Goal: Task Accomplishment & Management: Use online tool/utility

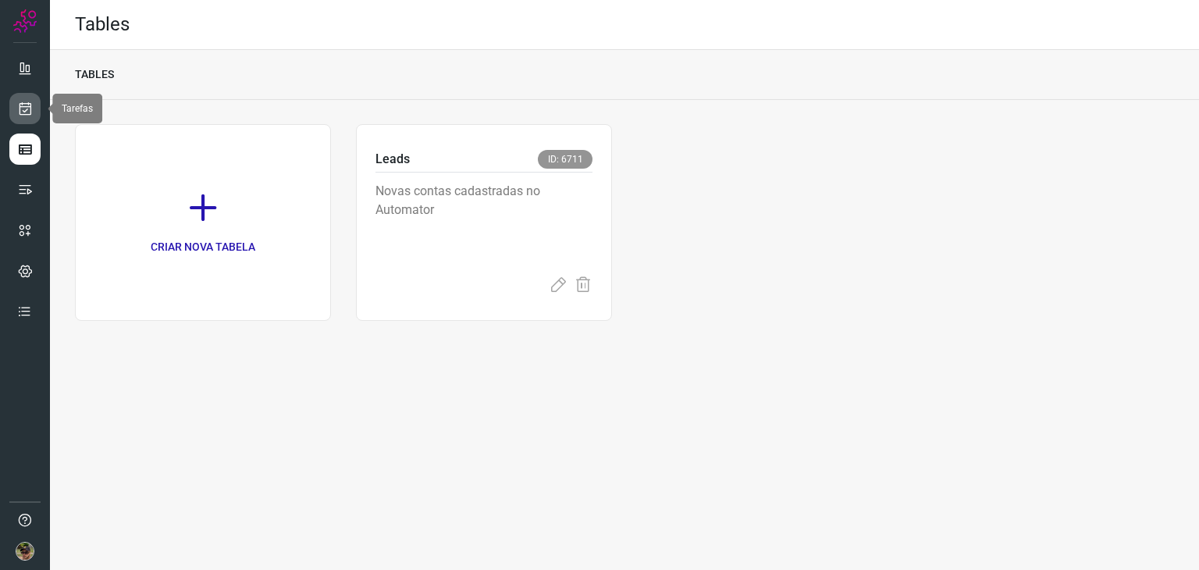
click at [15, 115] on link at bounding box center [24, 108] width 31 height 31
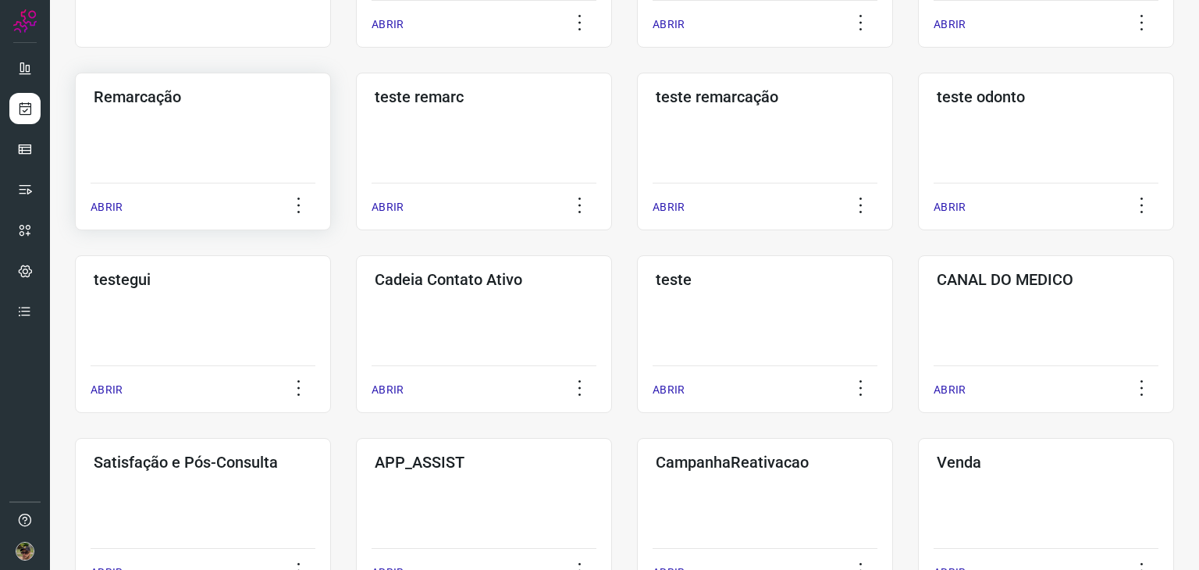
click at [356, 165] on div "Remarcação ABRIR" at bounding box center [484, 152] width 256 height 158
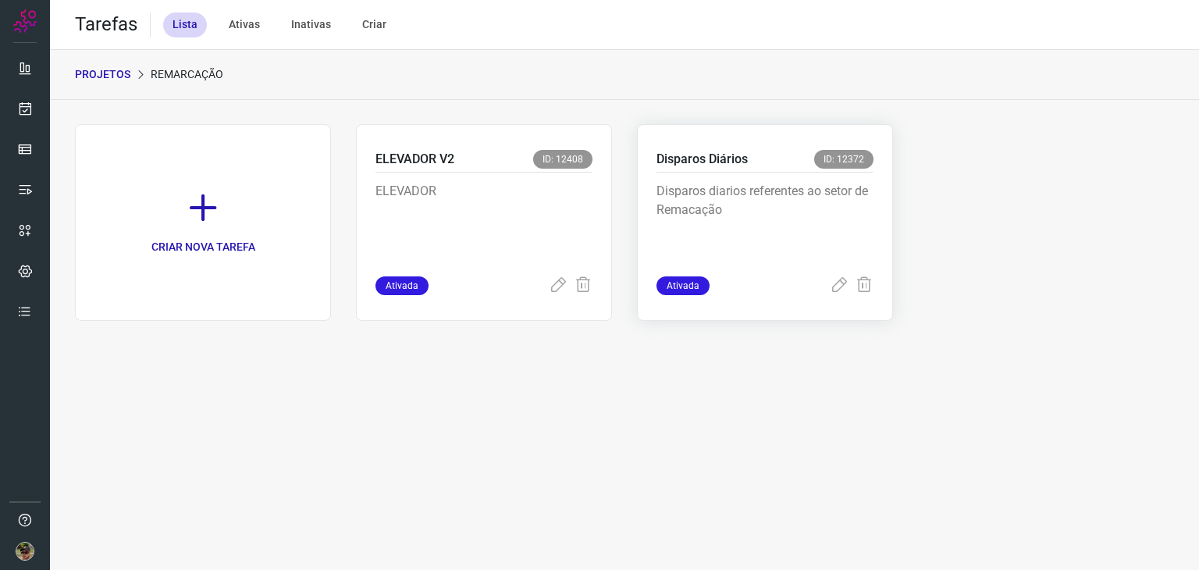
click at [764, 224] on p "Disparos diarios referentes ao setor de Remacação" at bounding box center [765, 221] width 217 height 78
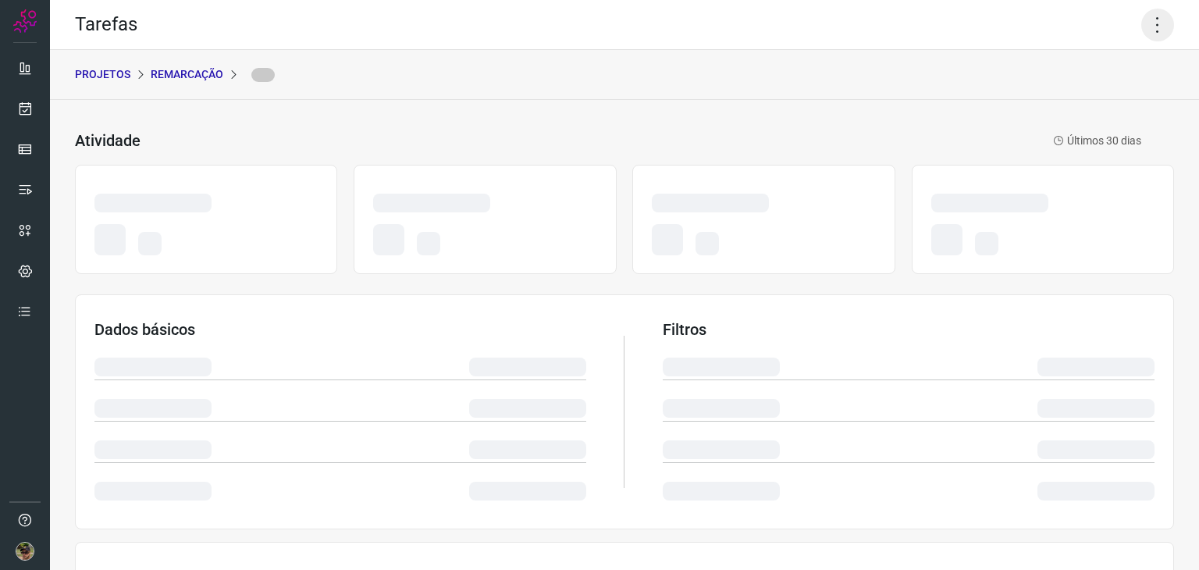
click at [1152, 32] on icon at bounding box center [1157, 25] width 33 height 33
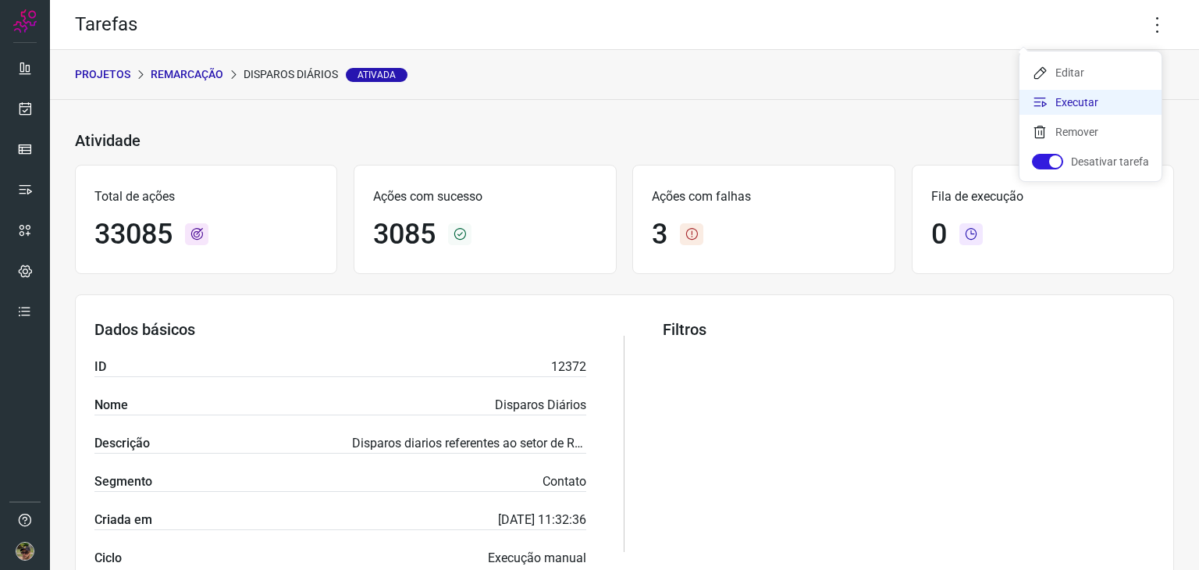
click at [1098, 103] on li "Executar" at bounding box center [1091, 102] width 142 height 25
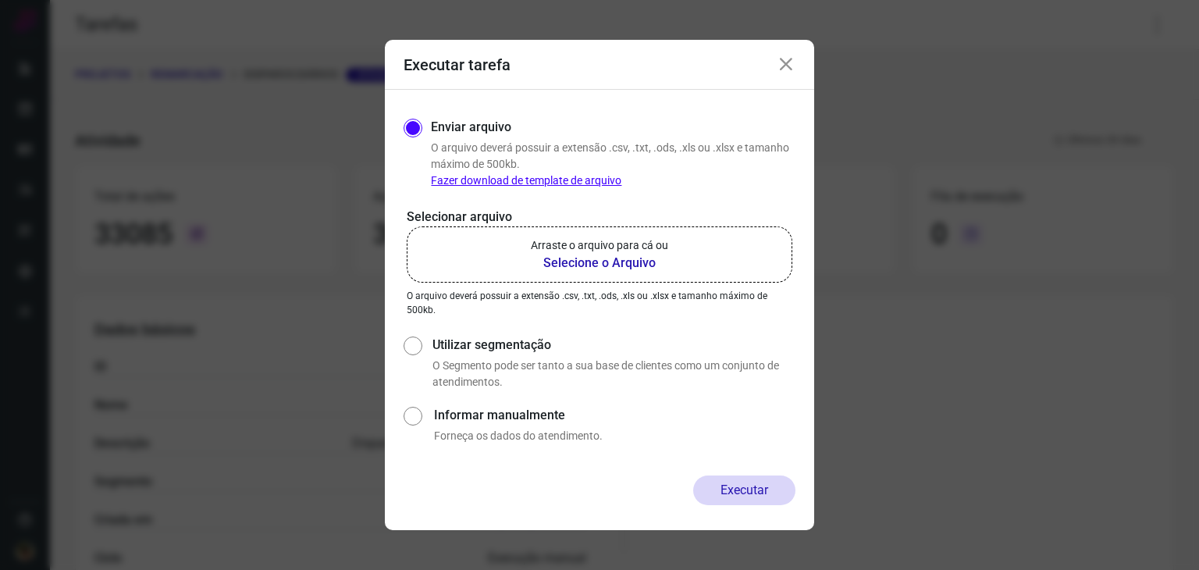
click at [656, 263] on b "Selecione o Arquivo" at bounding box center [599, 263] width 137 height 19
click at [0, 0] on input "Arraste o arquivo para cá ou Selecione o Arquivo" at bounding box center [0, 0] width 0 height 0
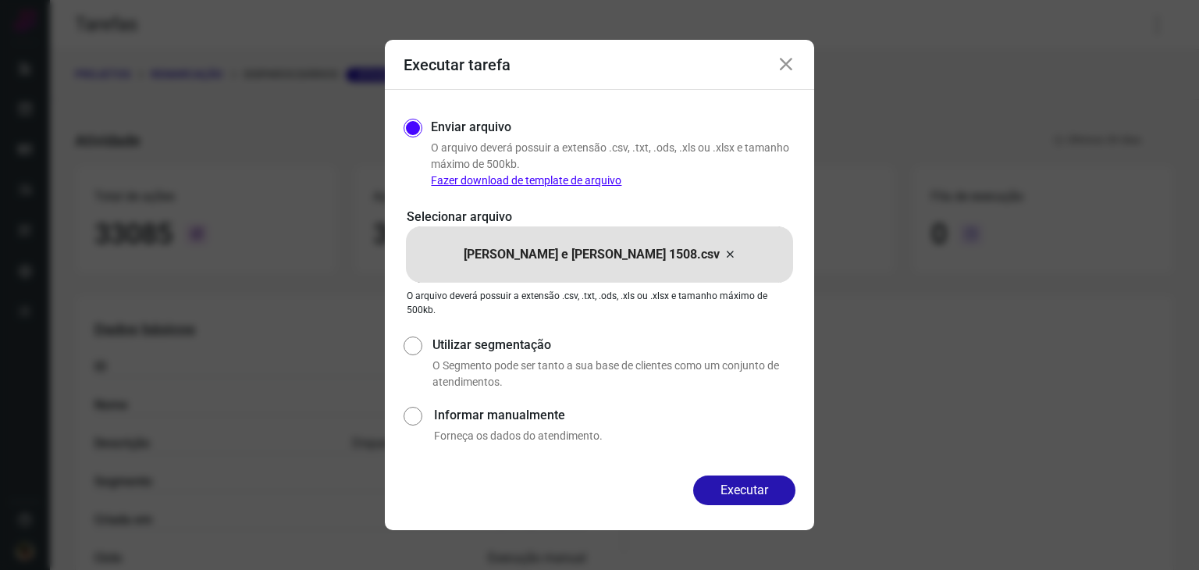
click at [739, 488] on button "Executar" at bounding box center [744, 490] width 102 height 30
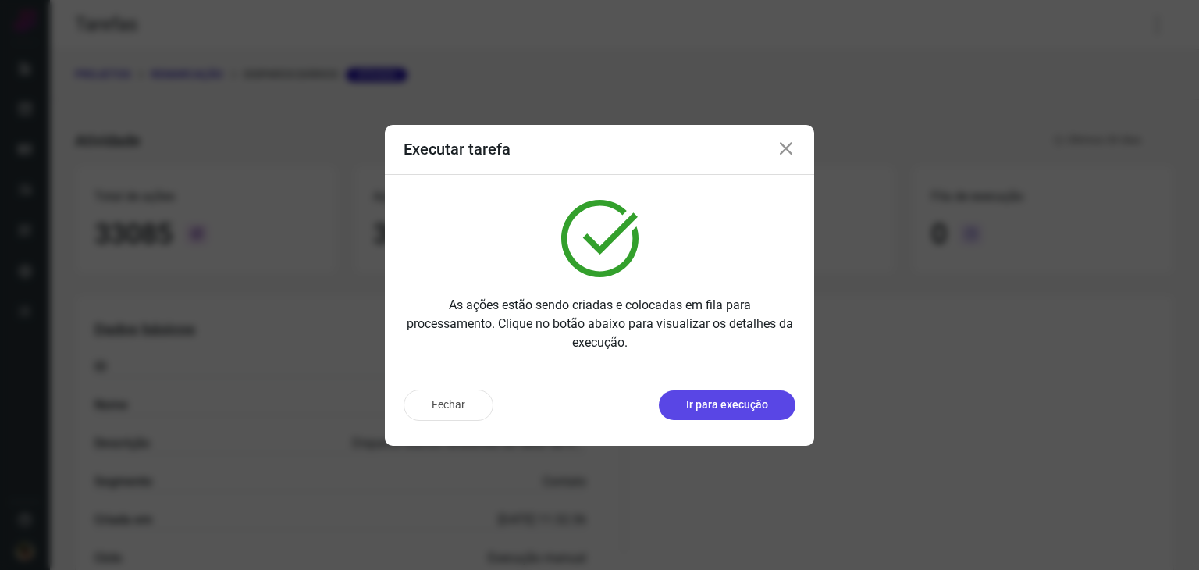
click at [743, 401] on p "Ir para execução" at bounding box center [727, 405] width 82 height 16
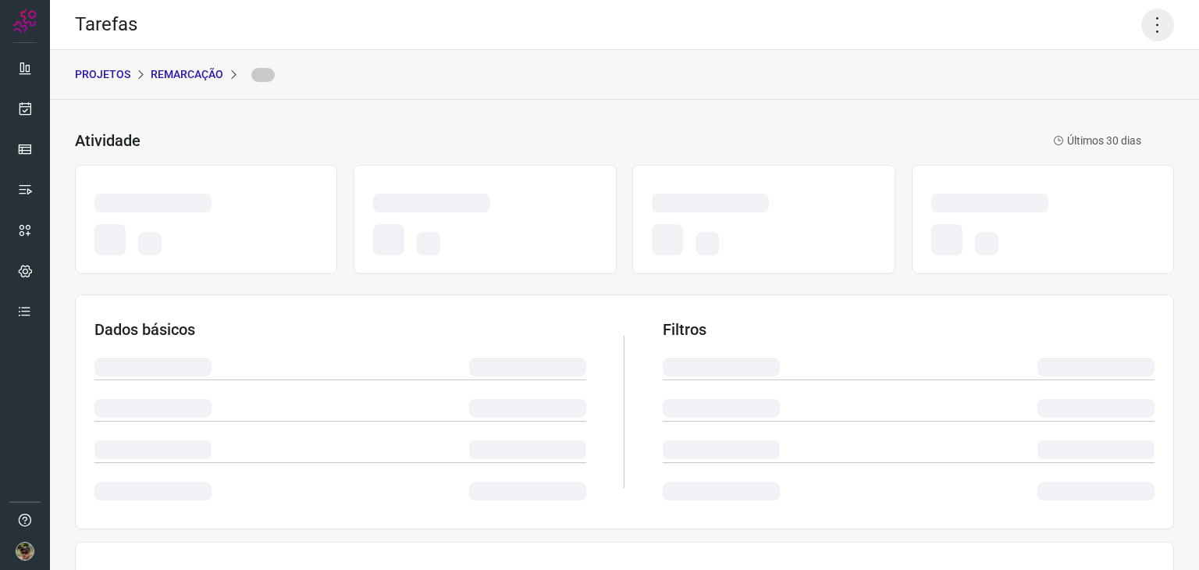
click at [1141, 23] on icon at bounding box center [1157, 25] width 33 height 33
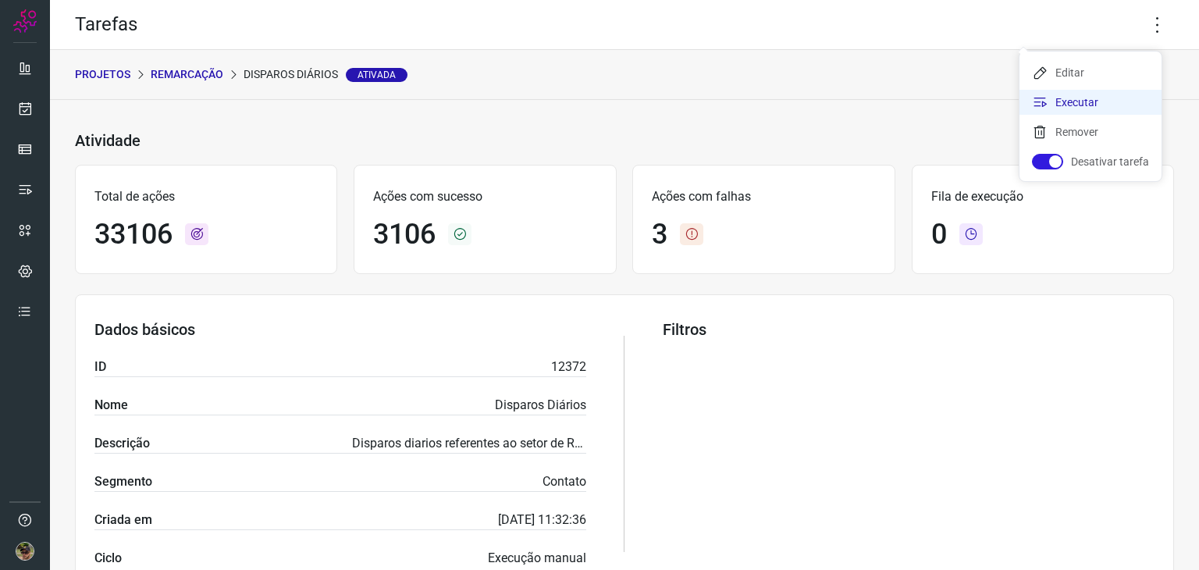
click at [1096, 104] on li "Executar" at bounding box center [1091, 102] width 142 height 25
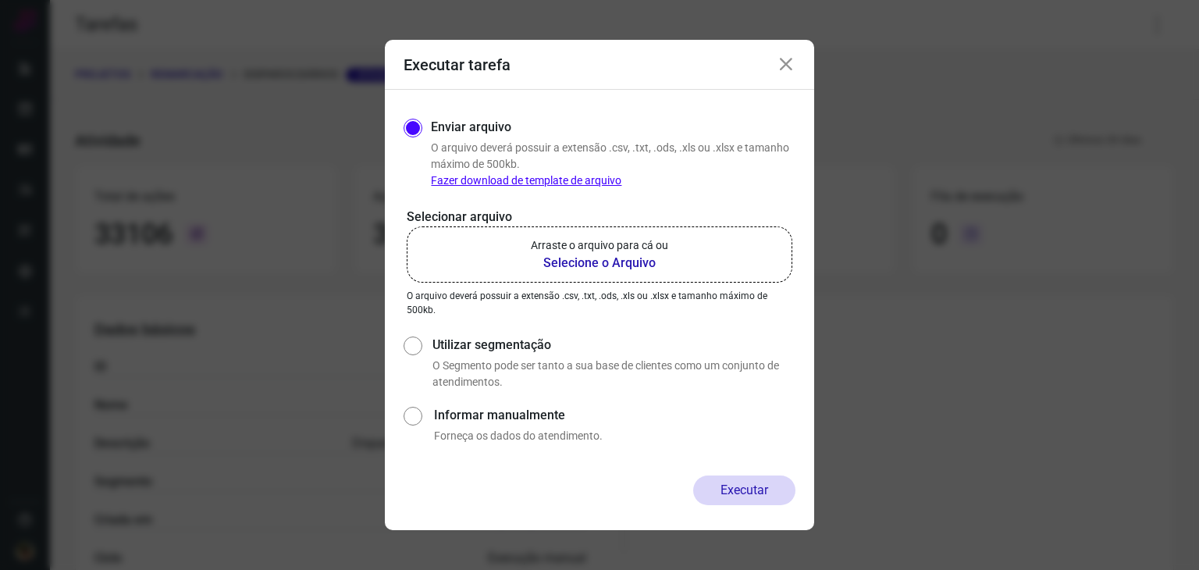
click at [549, 264] on b "Selecione o Arquivo" at bounding box center [599, 263] width 137 height 19
click at [0, 0] on input "Arraste o arquivo para cá ou Selecione o Arquivo" at bounding box center [0, 0] width 0 height 0
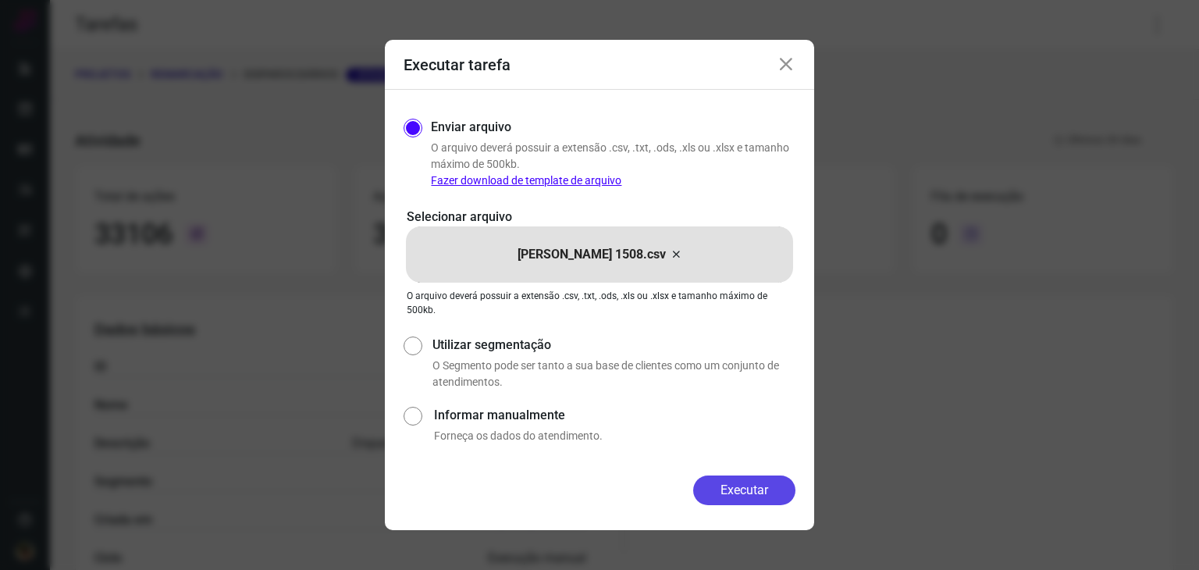
click at [732, 479] on button "Executar" at bounding box center [744, 490] width 102 height 30
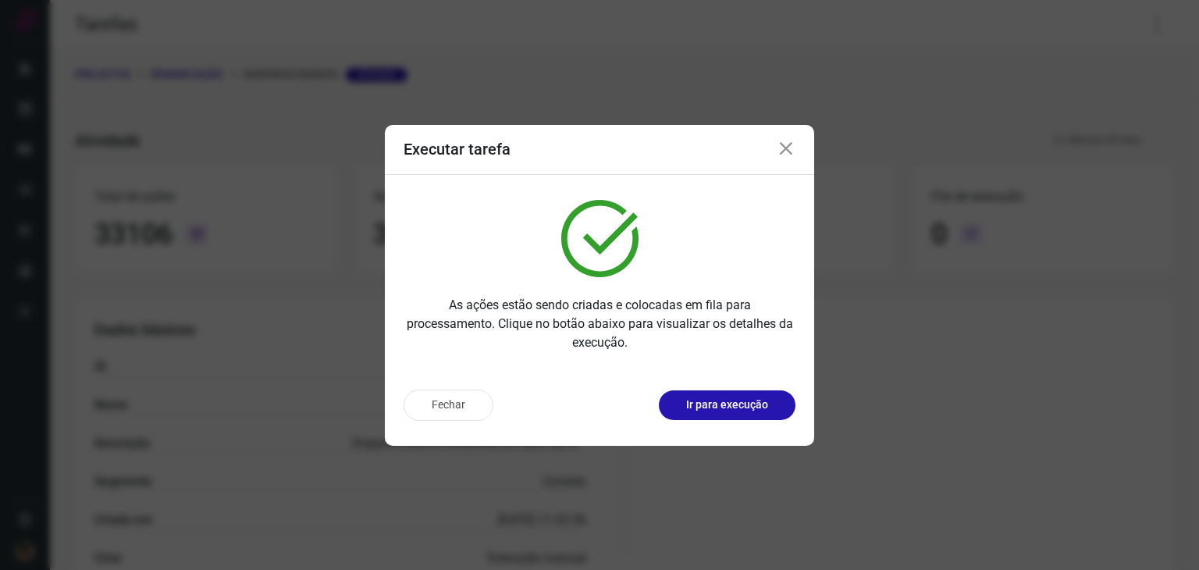
click at [737, 410] on p "Ir para execução" at bounding box center [727, 405] width 82 height 16
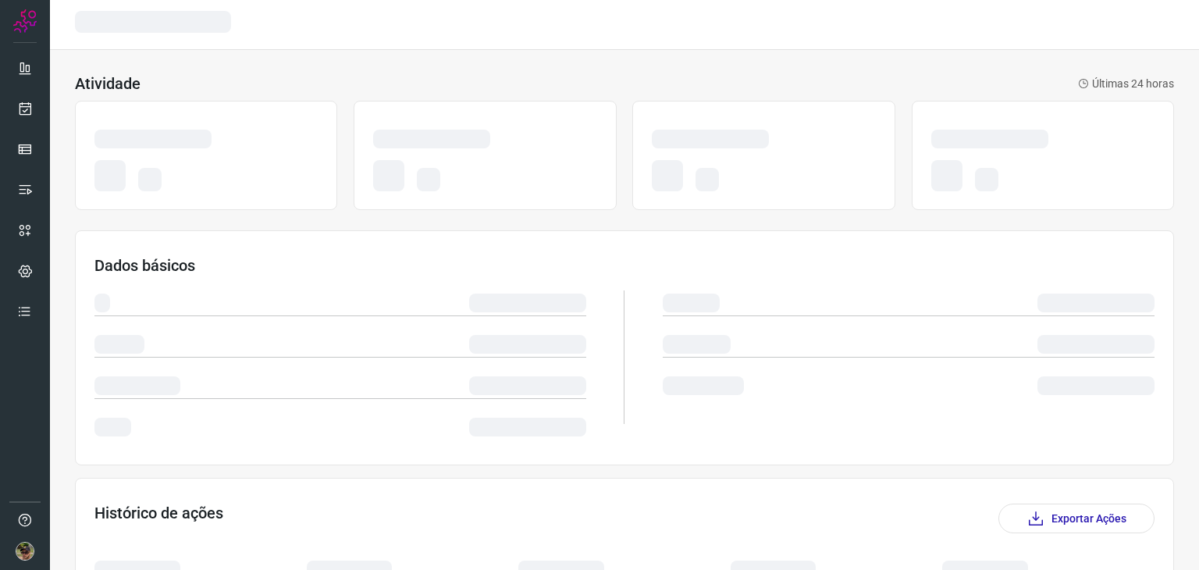
scroll to position [234, 0]
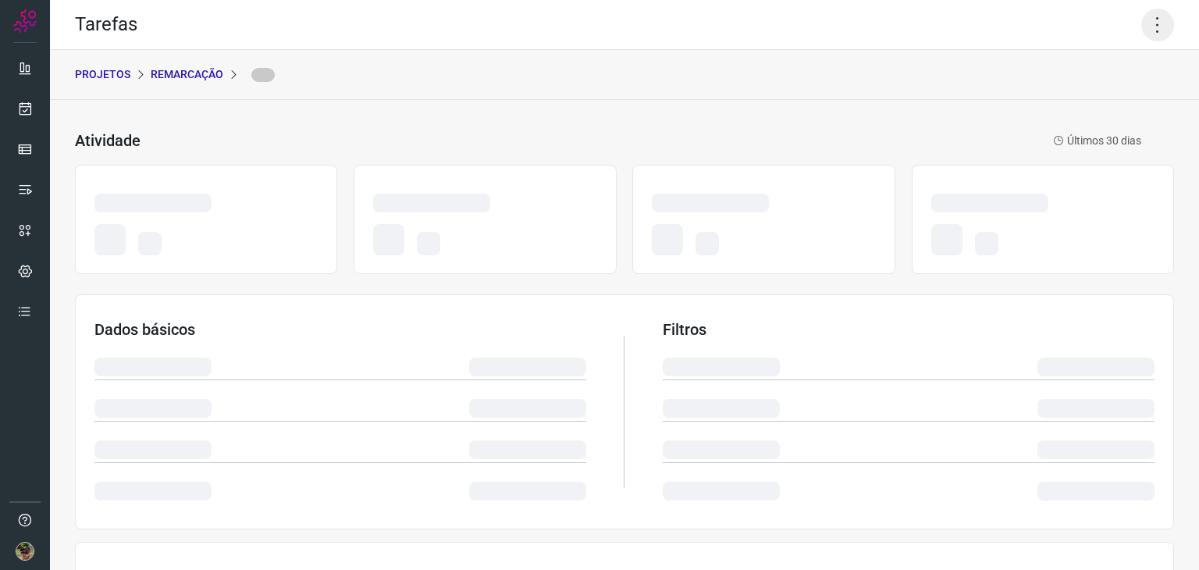
click at [1149, 23] on icon at bounding box center [1157, 25] width 33 height 33
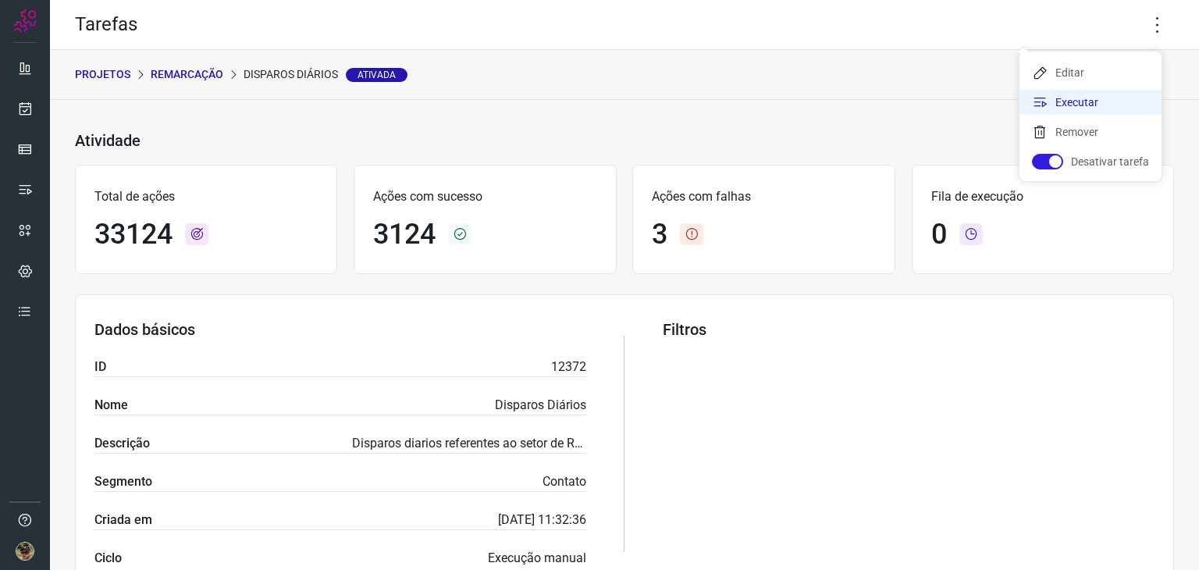
click at [1103, 102] on li "Executar" at bounding box center [1091, 102] width 142 height 25
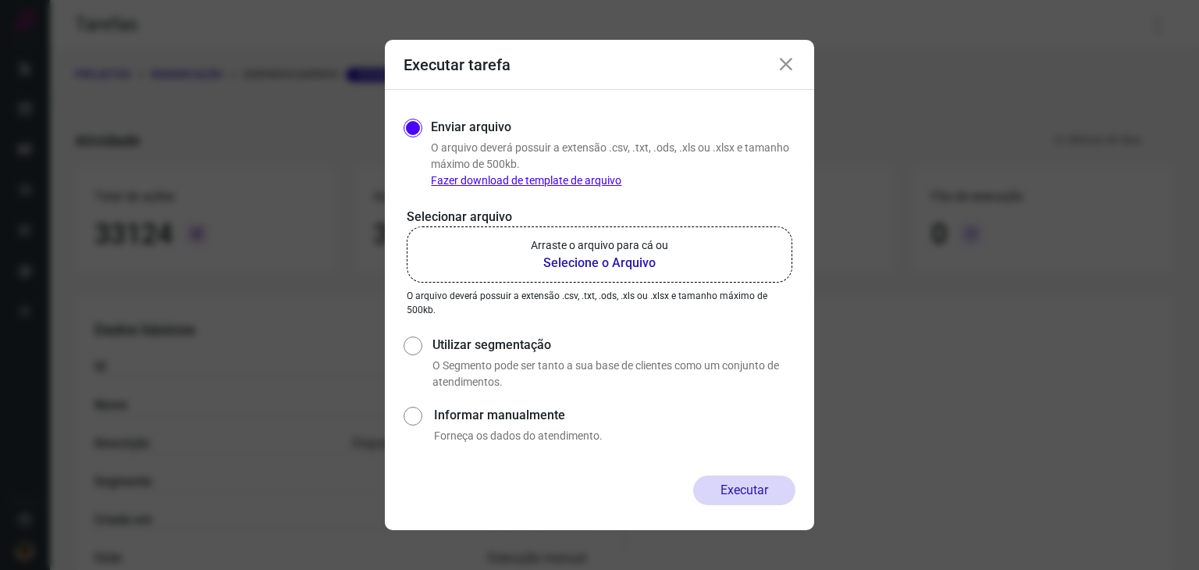
click at [678, 255] on label "Arraste o arquivo para cá ou Selecione o Arquivo" at bounding box center [600, 254] width 386 height 56
click at [0, 0] on input "Arraste o arquivo para cá ou Selecione o Arquivo" at bounding box center [0, 0] width 0 height 0
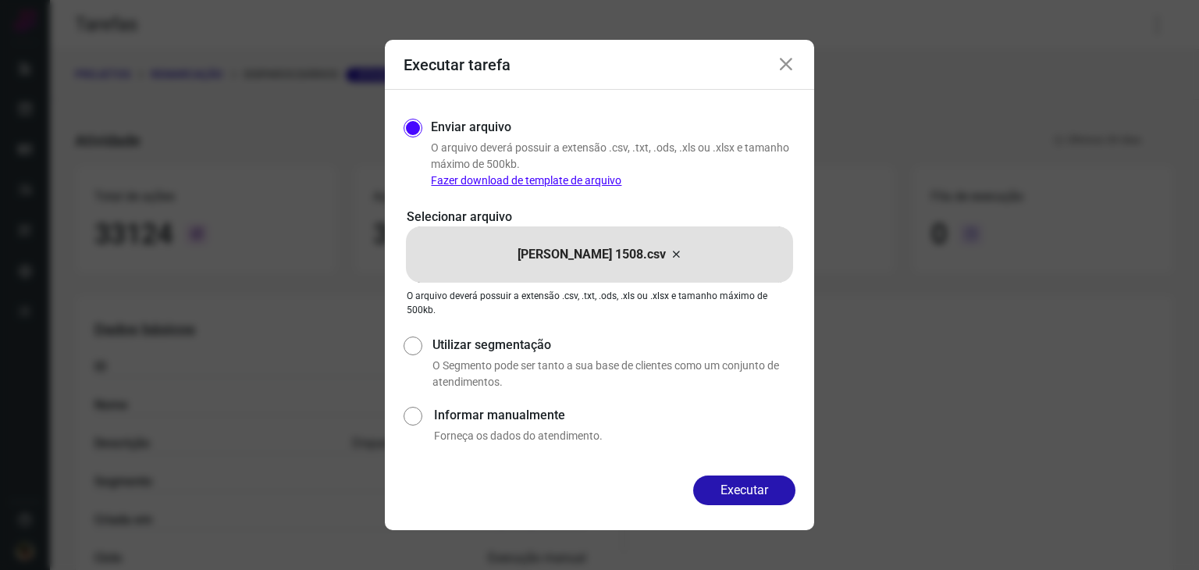
click at [721, 475] on div "Enviar arquivo O arquivo deverá possuir a extensão .csv, .txt, .ods, .xls ou .x…" at bounding box center [599, 283] width 429 height 386
click at [722, 484] on button "Executar" at bounding box center [744, 490] width 102 height 30
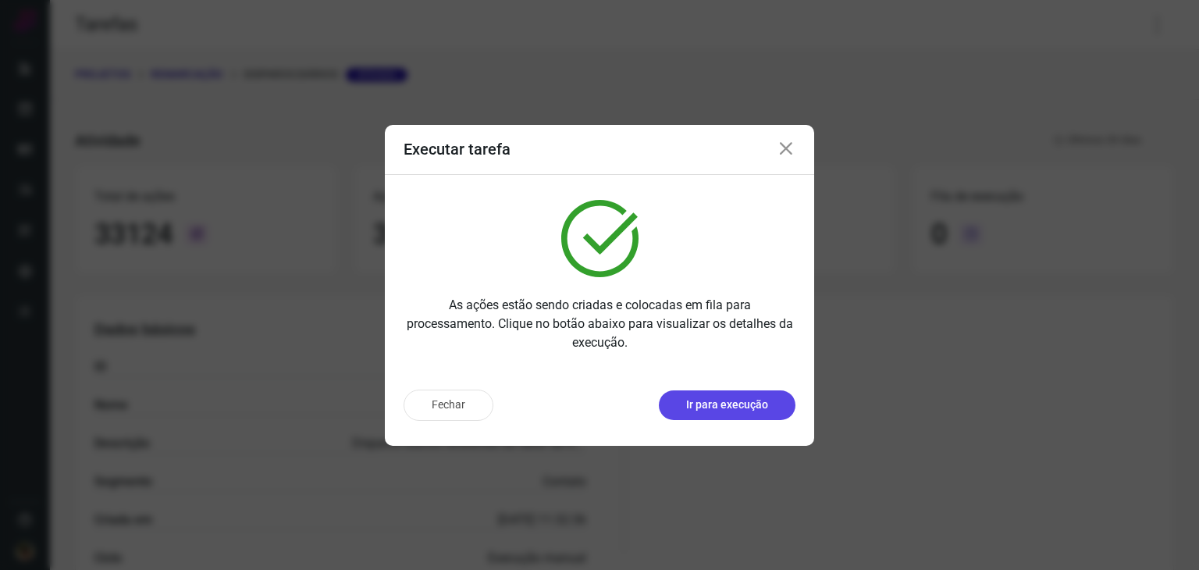
click at [740, 409] on p "Ir para execução" at bounding box center [727, 405] width 82 height 16
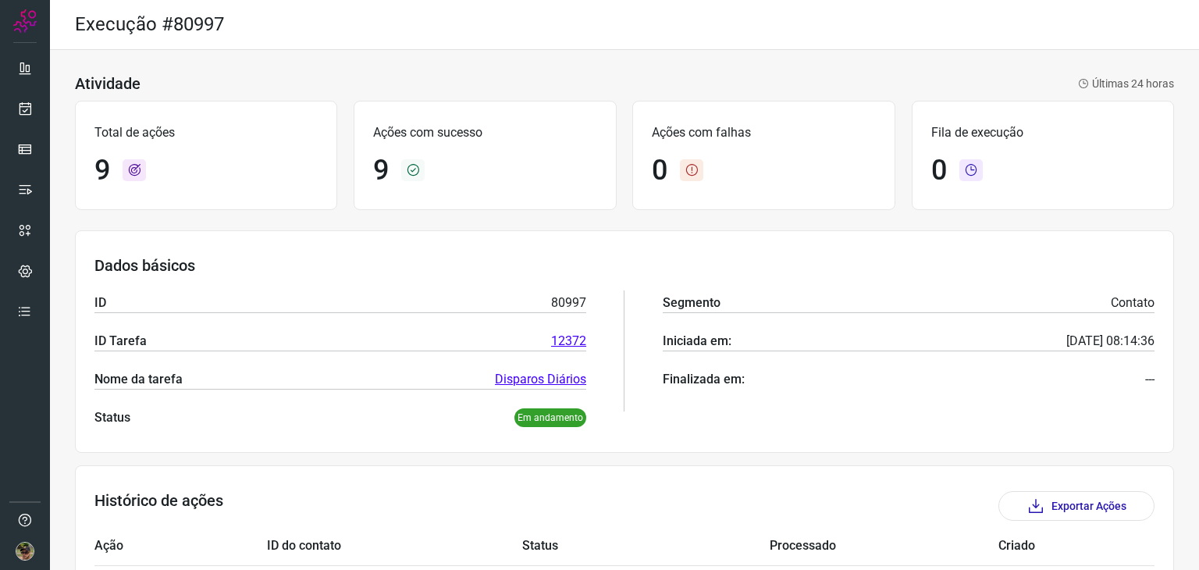
scroll to position [78, 0]
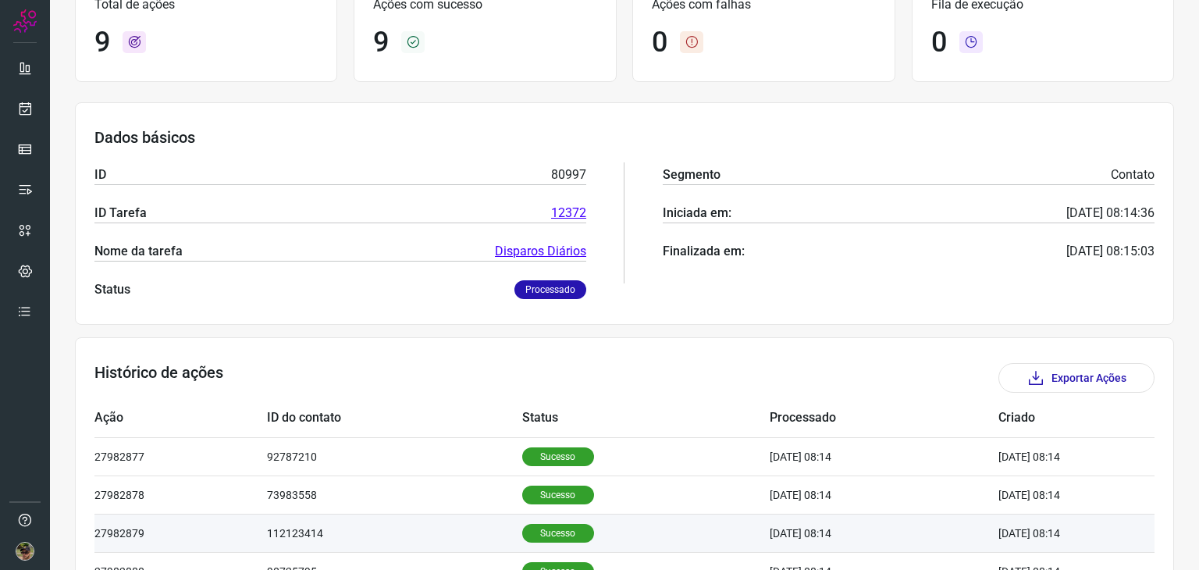
scroll to position [312, 0]
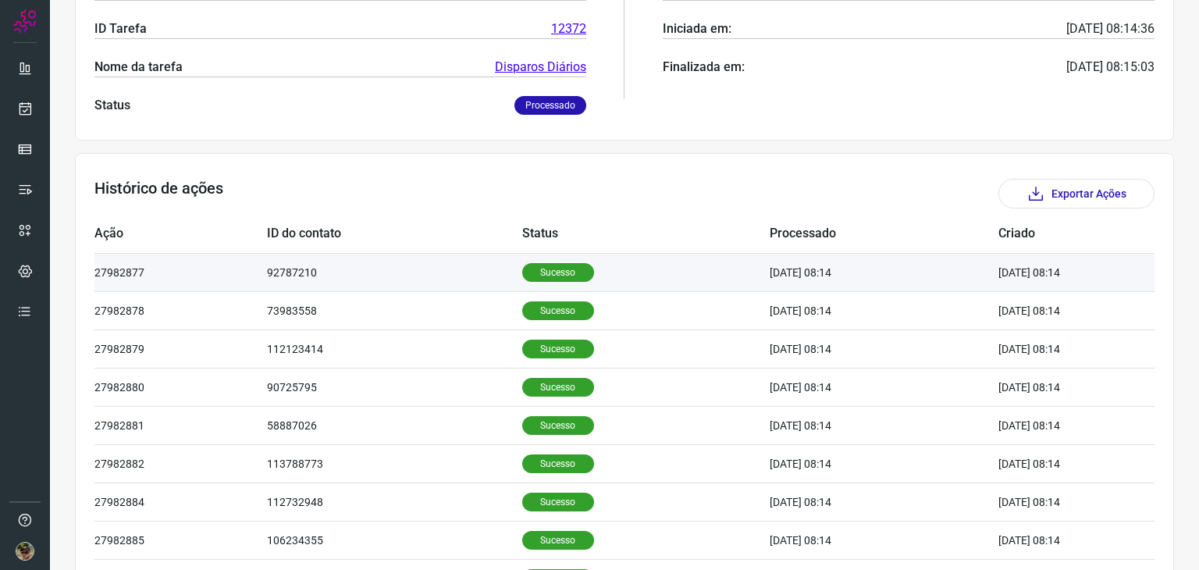
click at [414, 269] on td "92787210" at bounding box center [394, 272] width 255 height 38
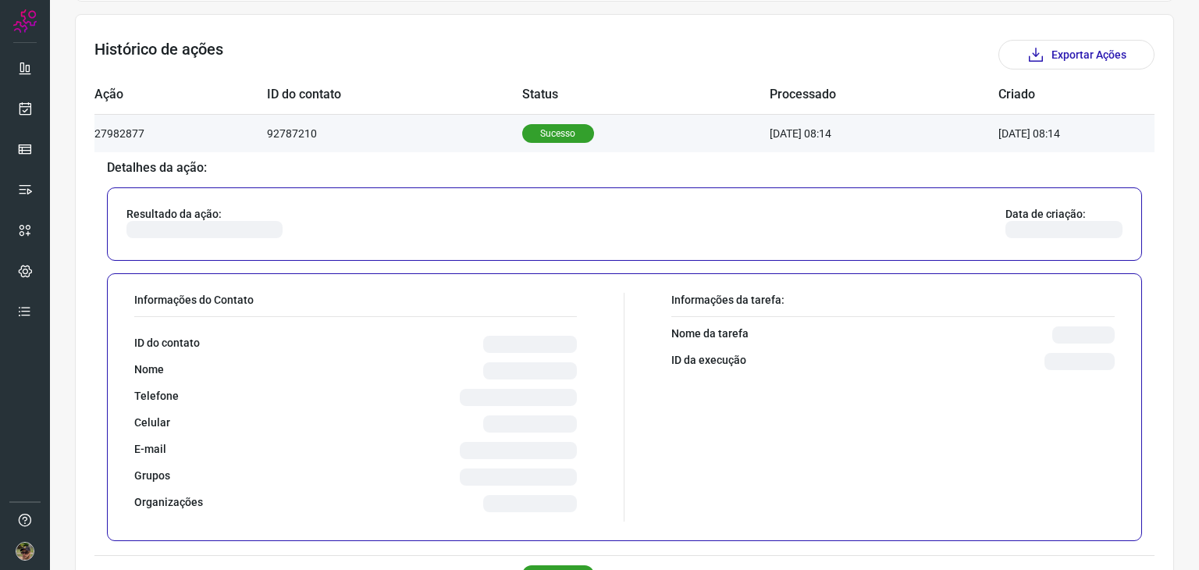
scroll to position [468, 0]
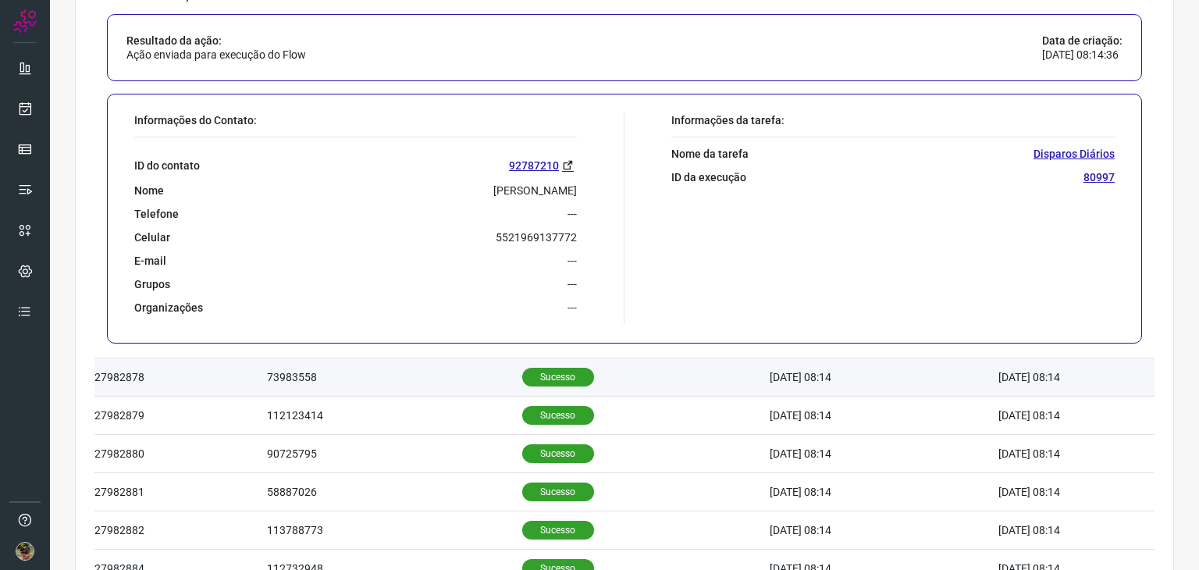
click at [397, 371] on td "73983558" at bounding box center [394, 377] width 255 height 38
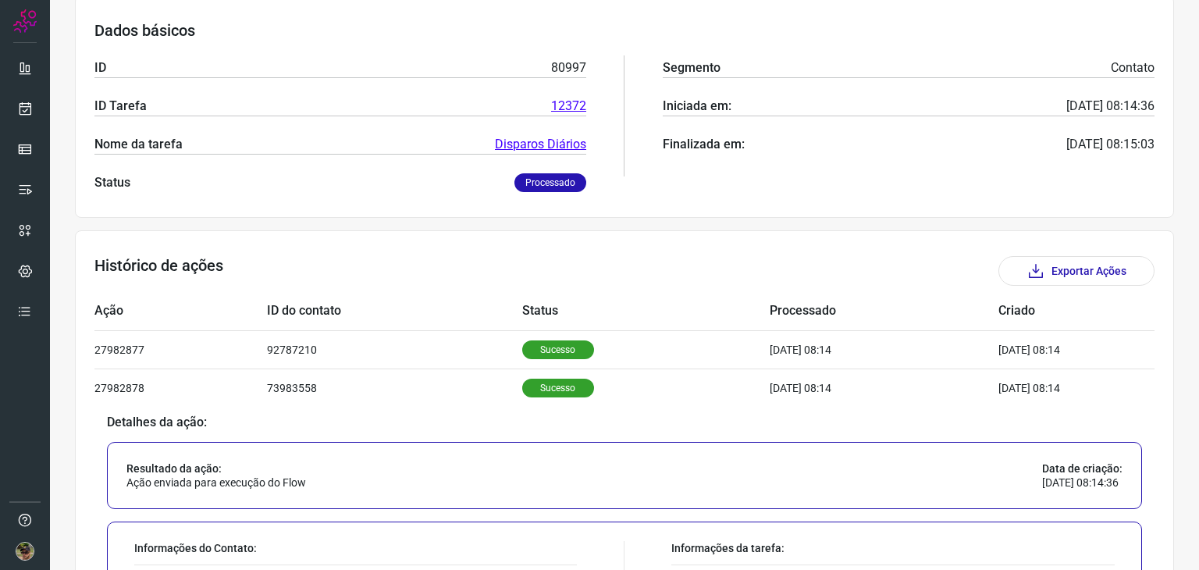
scroll to position [171, 0]
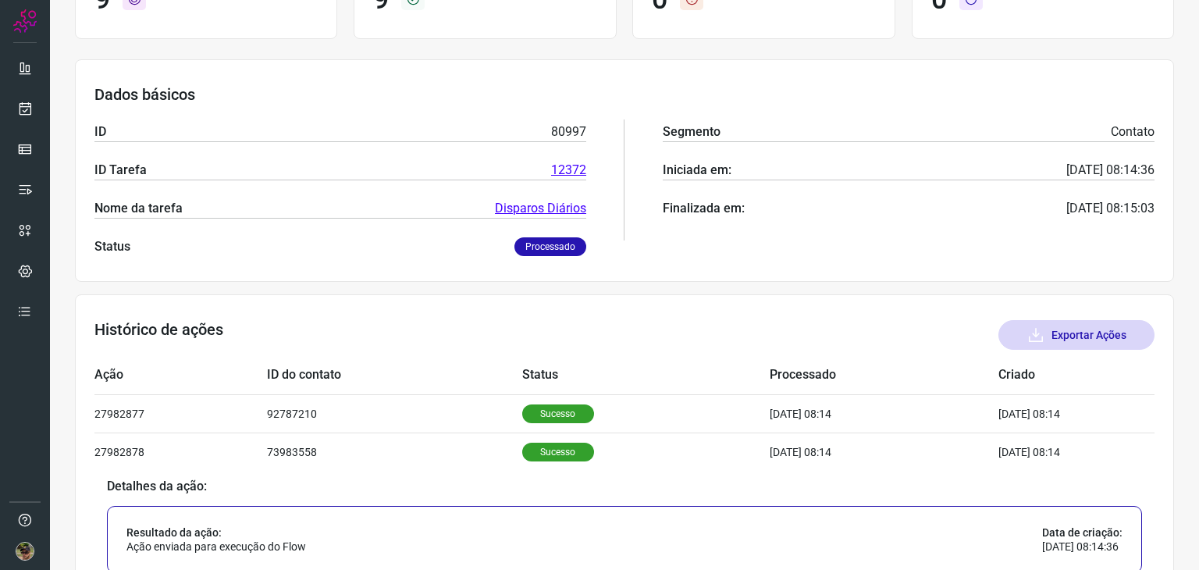
click at [1075, 337] on button "Exportar Ações" at bounding box center [1077, 335] width 156 height 30
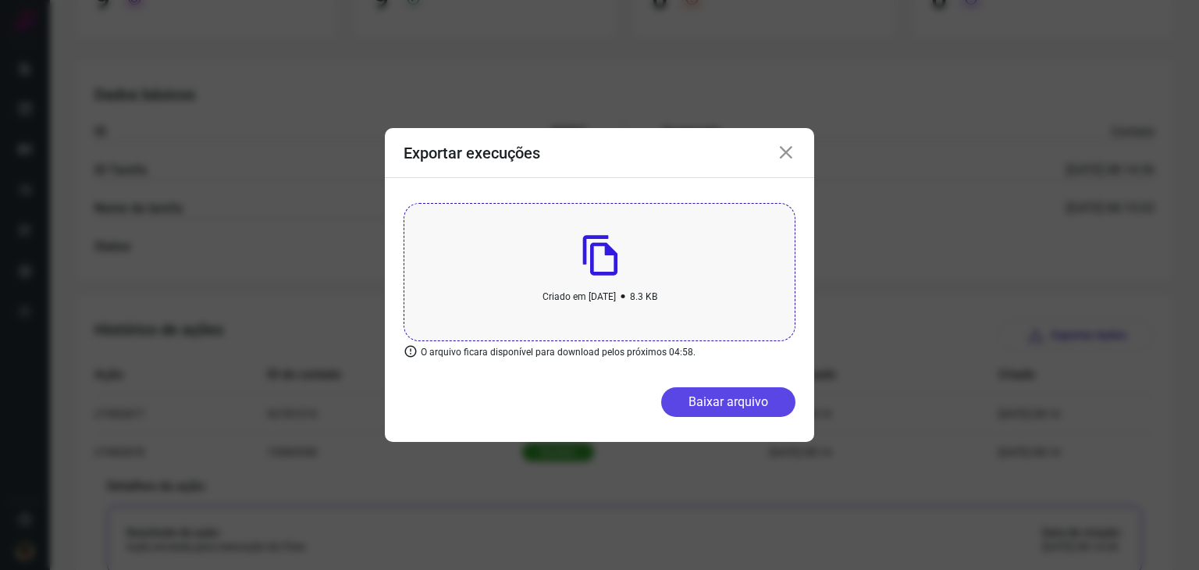
click at [709, 392] on button "Baixar arquivo" at bounding box center [728, 402] width 134 height 30
click at [782, 157] on icon at bounding box center [786, 153] width 19 height 19
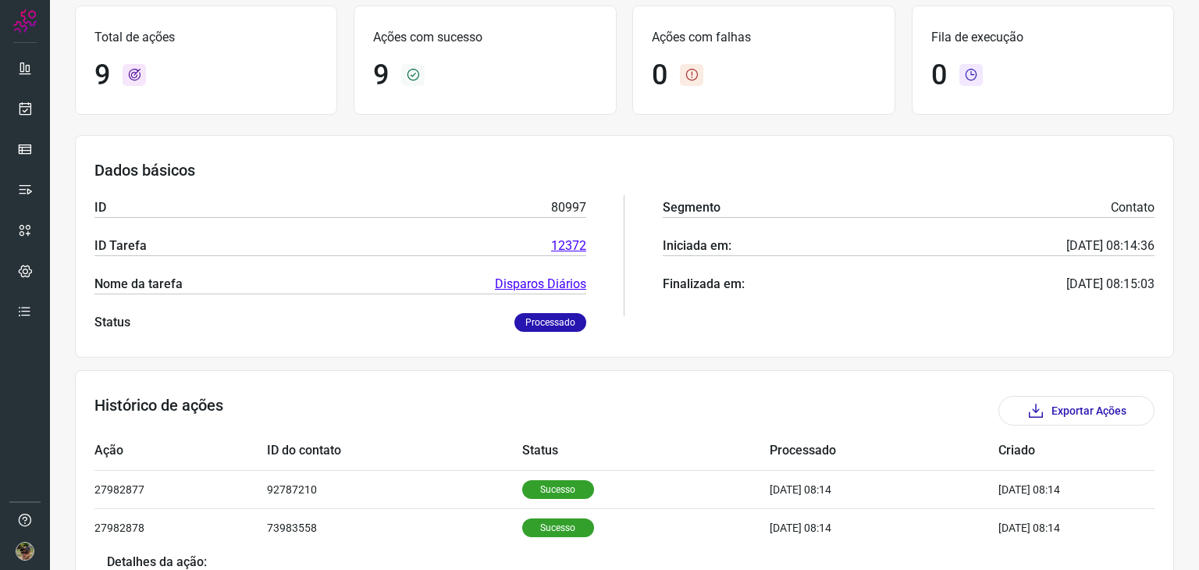
scroll to position [0, 0]
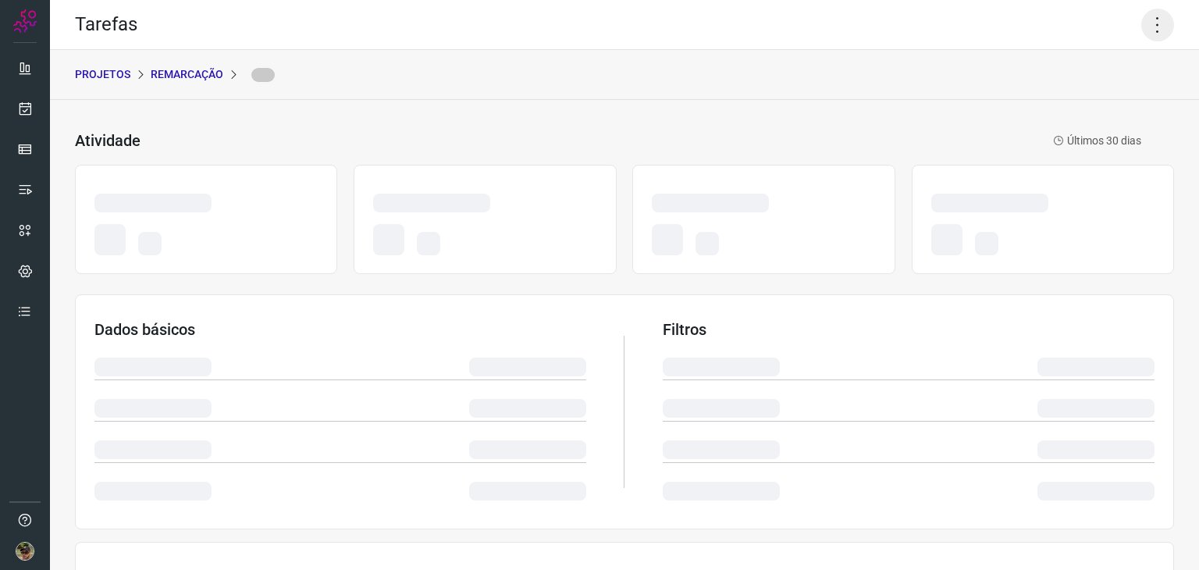
click at [1148, 28] on icon at bounding box center [1157, 25] width 33 height 33
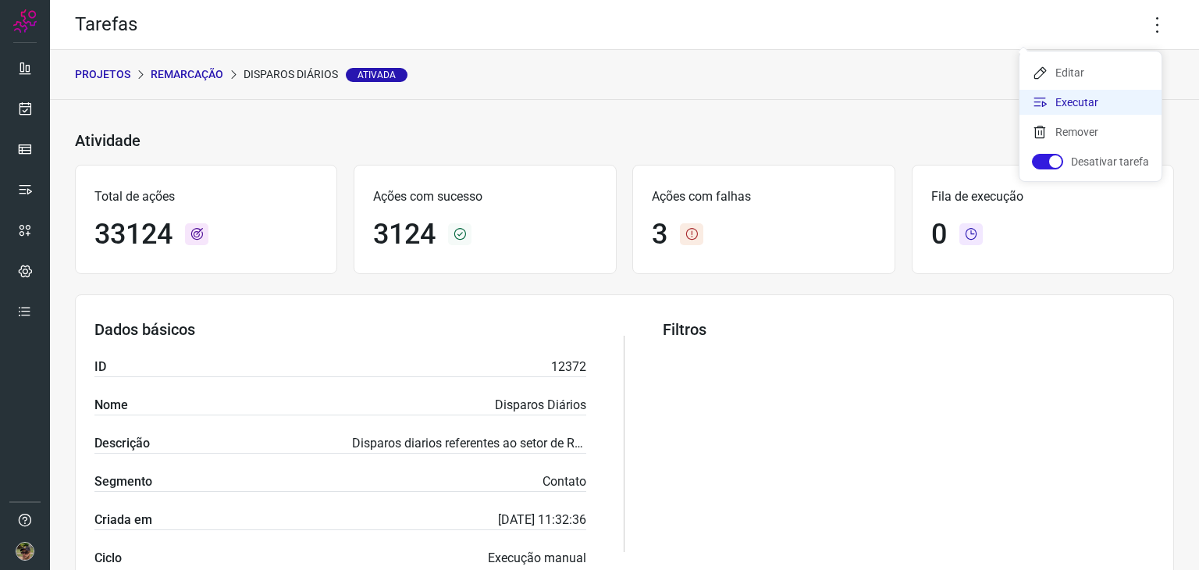
click at [1074, 102] on li "Executar" at bounding box center [1091, 102] width 142 height 25
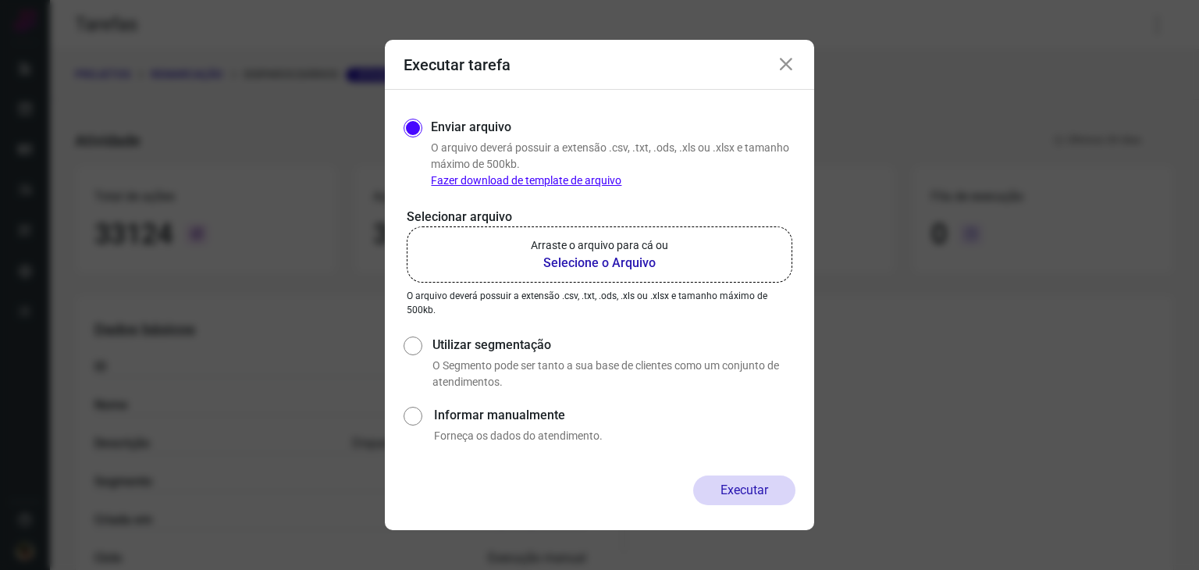
click at [603, 268] on b "Selecione o Arquivo" at bounding box center [599, 263] width 137 height 19
click at [0, 0] on input "Arraste o arquivo para cá ou Selecione o Arquivo" at bounding box center [0, 0] width 0 height 0
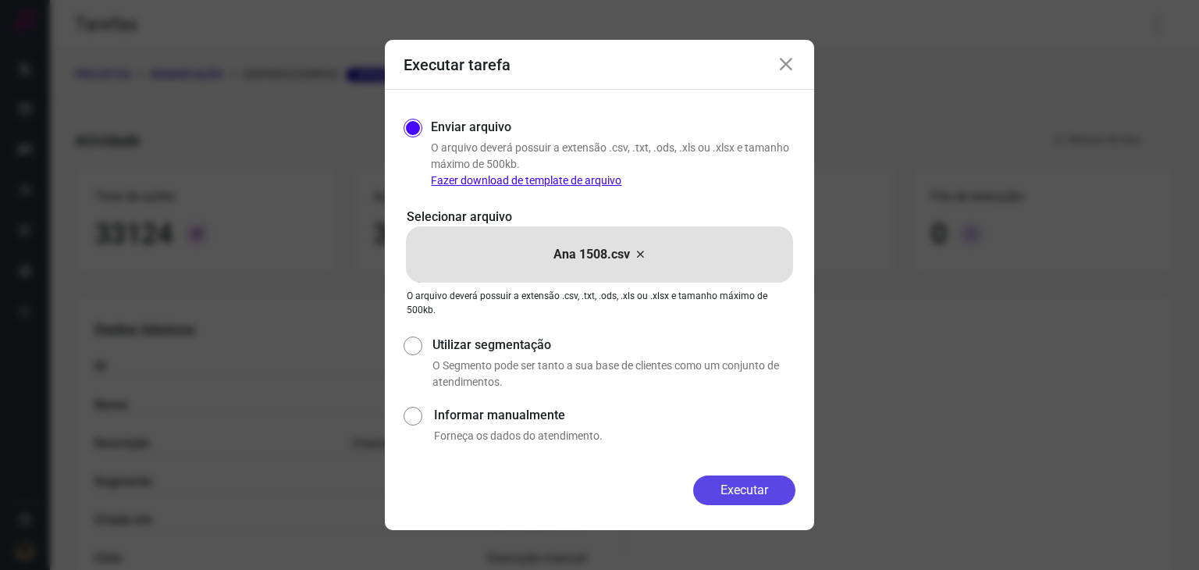
click at [739, 485] on button "Executar" at bounding box center [744, 490] width 102 height 30
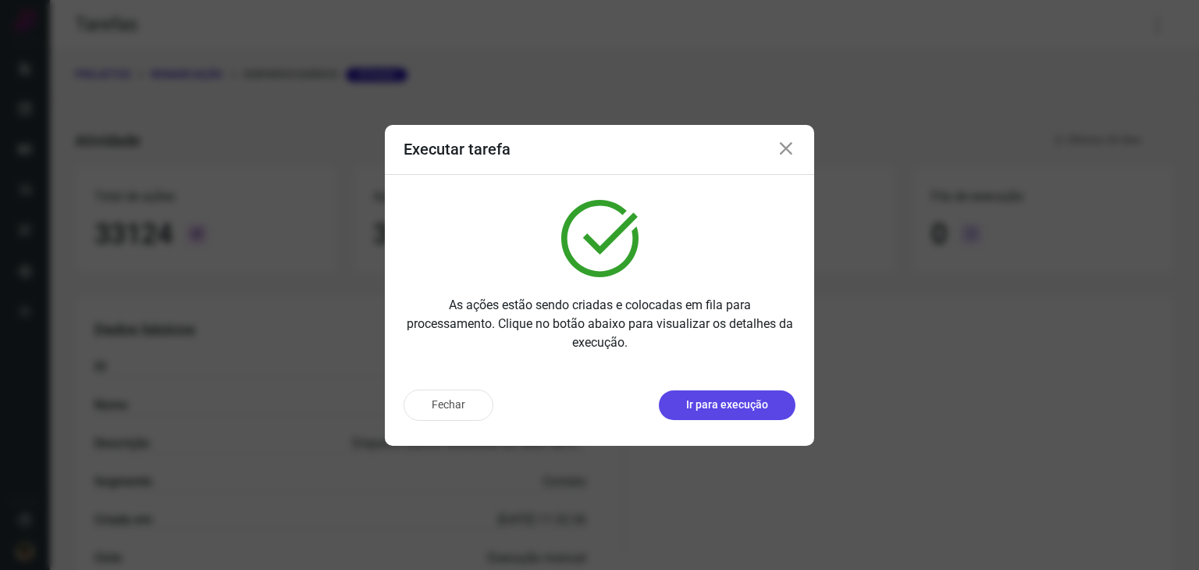
click at [749, 410] on p "Ir para execução" at bounding box center [727, 405] width 82 height 16
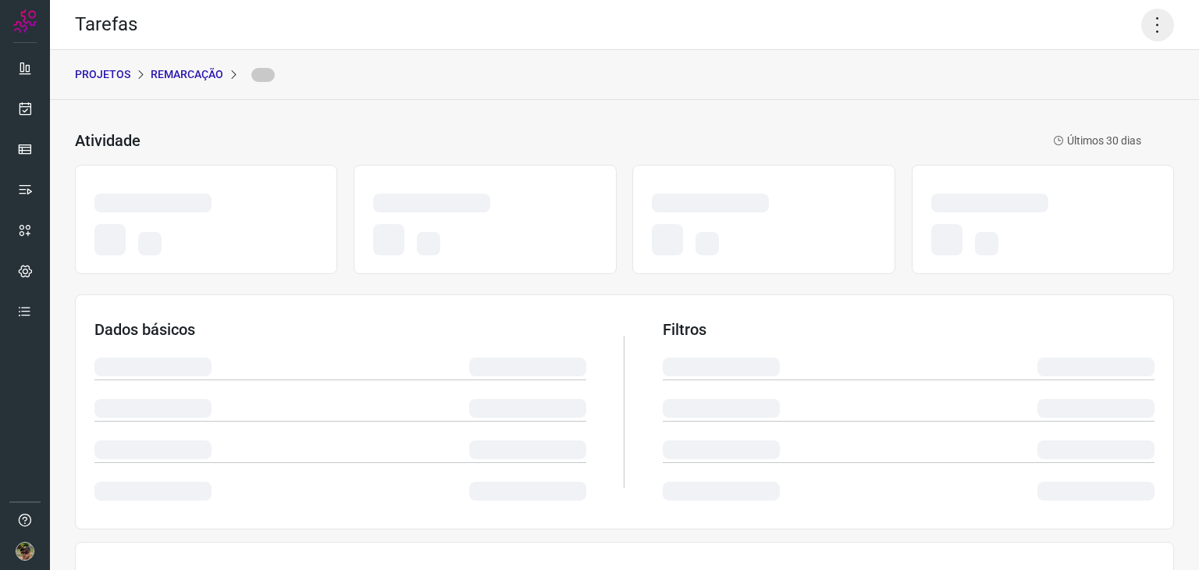
click at [1141, 29] on icon at bounding box center [1157, 25] width 33 height 33
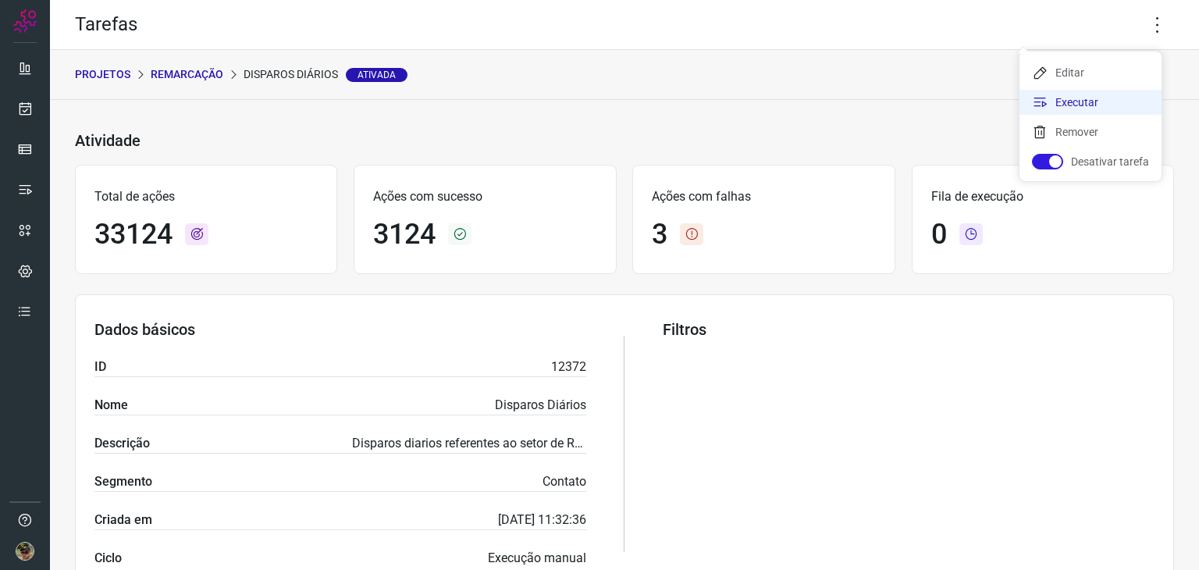
click at [1080, 100] on li "Executar" at bounding box center [1091, 102] width 142 height 25
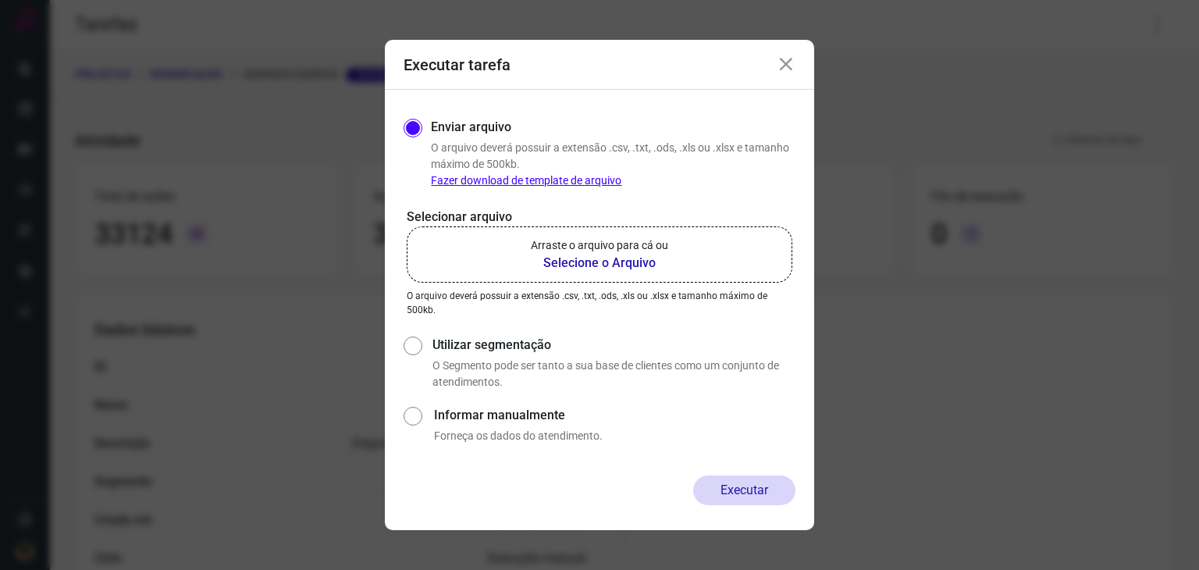
click at [715, 237] on label "Arraste o arquivo para cá ou Selecione o Arquivo" at bounding box center [600, 254] width 386 height 56
click at [0, 0] on input "Arraste o arquivo para cá ou Selecione o Arquivo" at bounding box center [0, 0] width 0 height 0
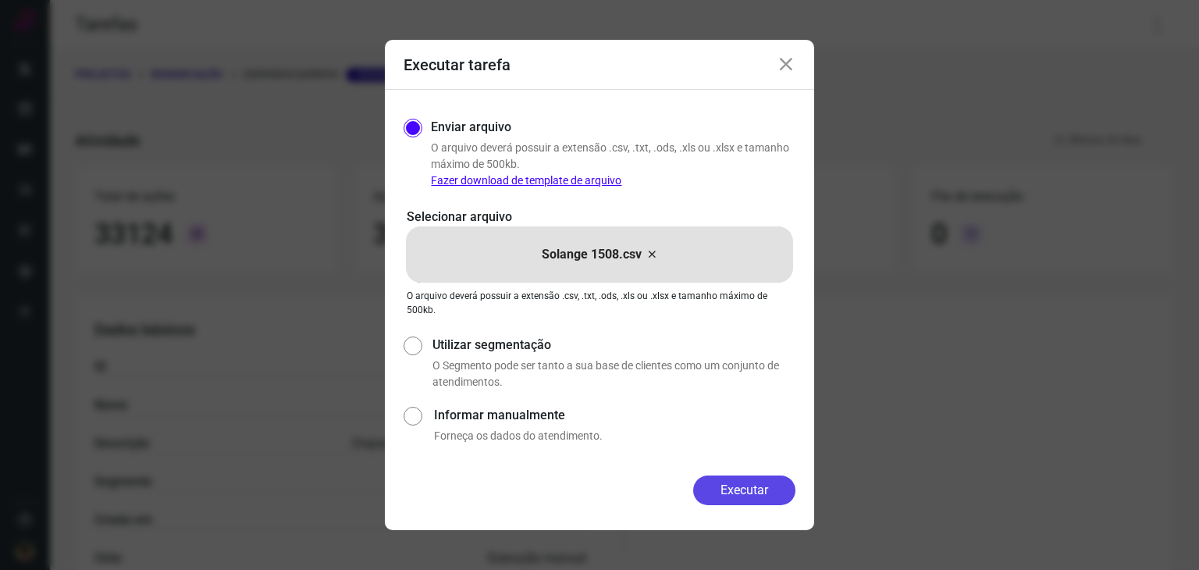
click at [756, 495] on button "Executar" at bounding box center [744, 490] width 102 height 30
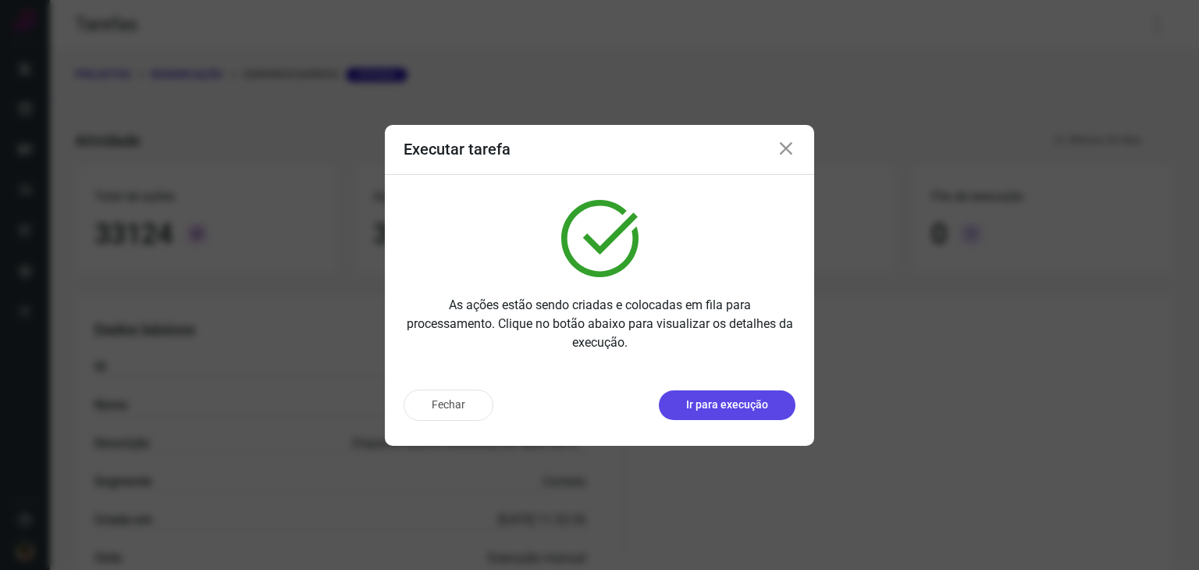
click at [746, 395] on button "Ir para execução" at bounding box center [727, 405] width 137 height 30
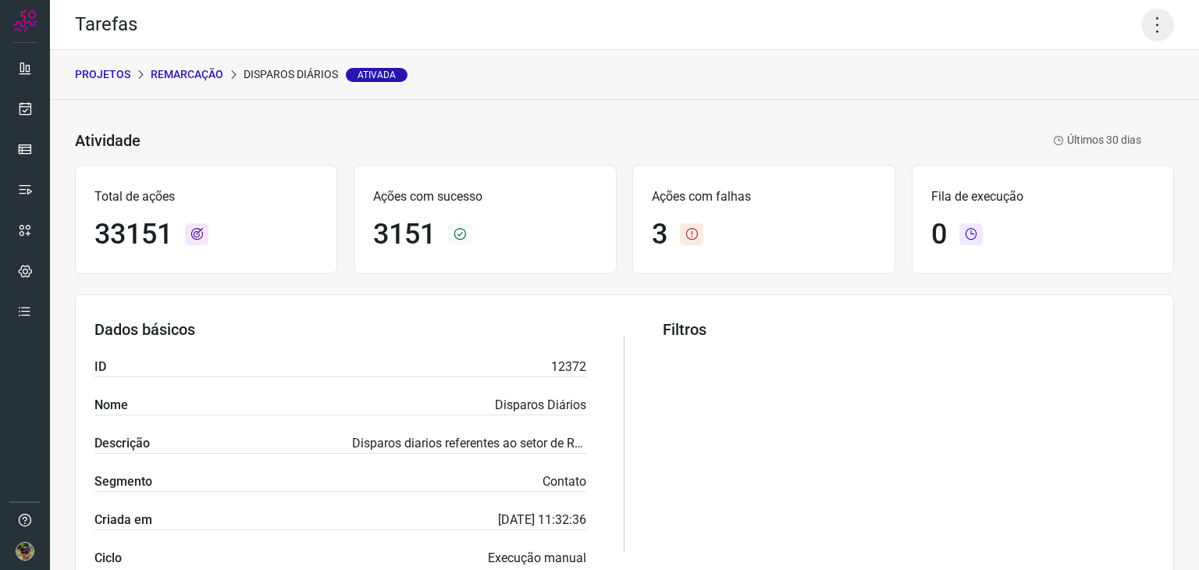
click at [1156, 26] on icon at bounding box center [1157, 25] width 33 height 33
click at [1077, 98] on li "Executar" at bounding box center [1091, 102] width 142 height 25
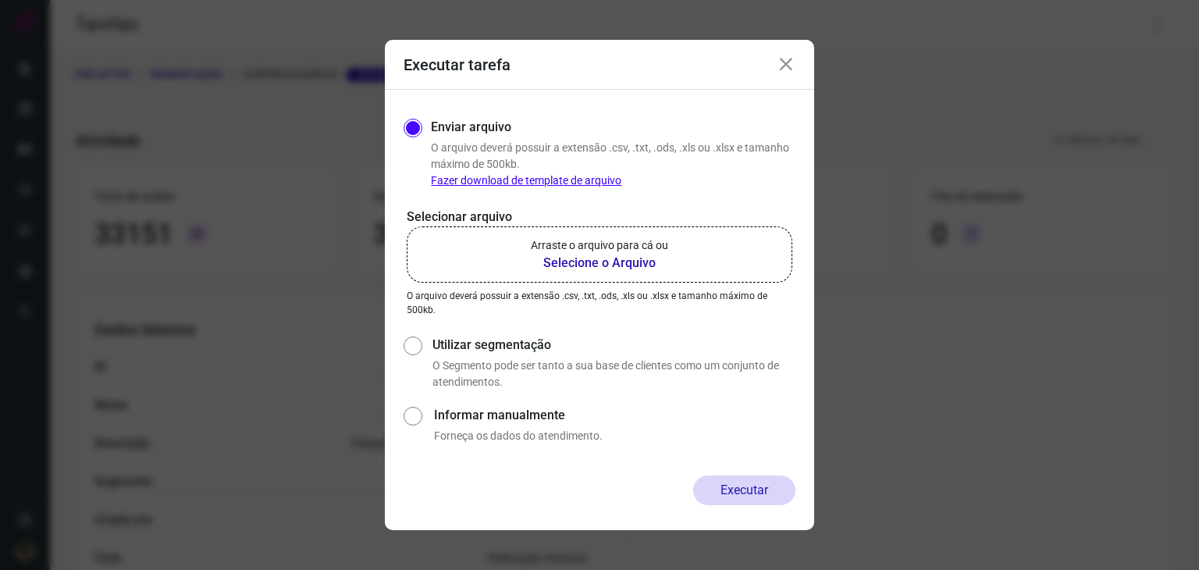
click at [653, 269] on b "Selecione o Arquivo" at bounding box center [599, 263] width 137 height 19
click at [0, 0] on input "Arraste o arquivo para cá ou Selecione o Arquivo" at bounding box center [0, 0] width 0 height 0
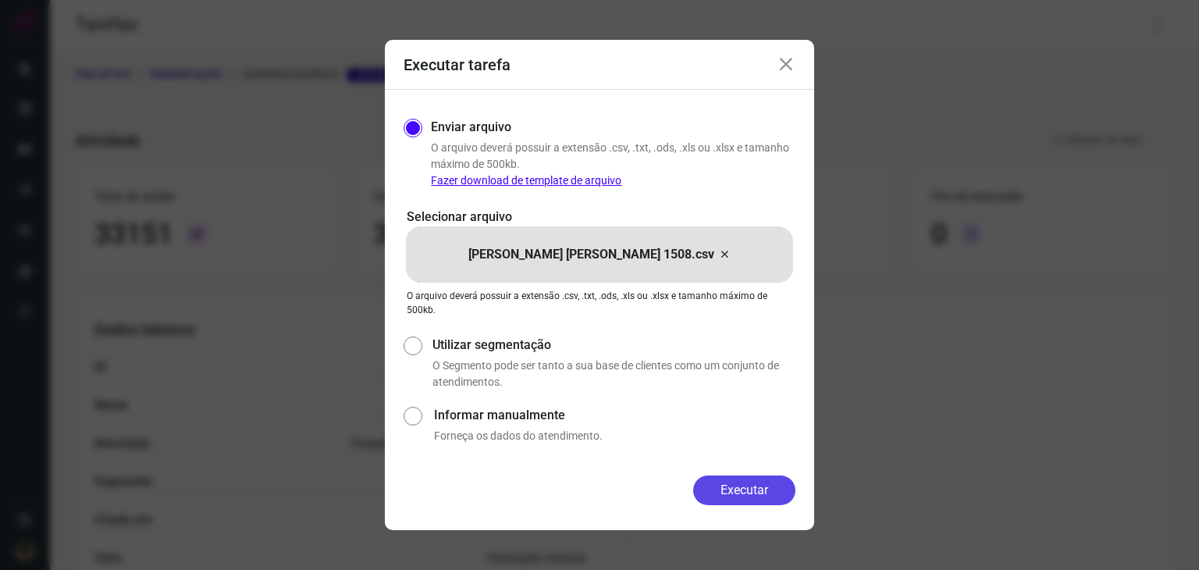
click at [766, 493] on button "Executar" at bounding box center [744, 490] width 102 height 30
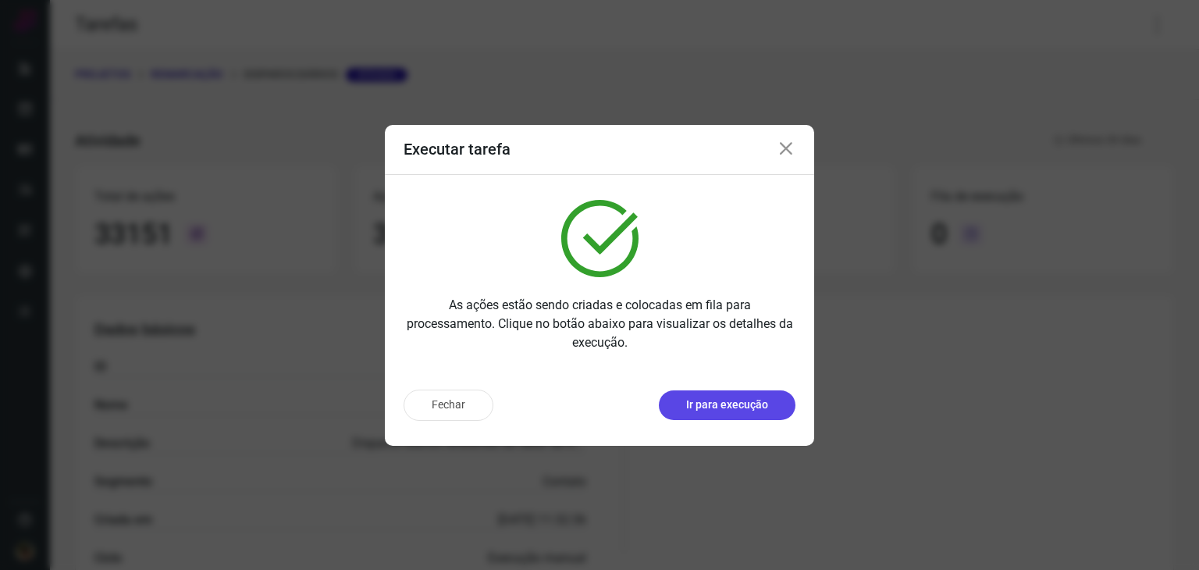
click at [739, 404] on p "Ir para execução" at bounding box center [727, 405] width 82 height 16
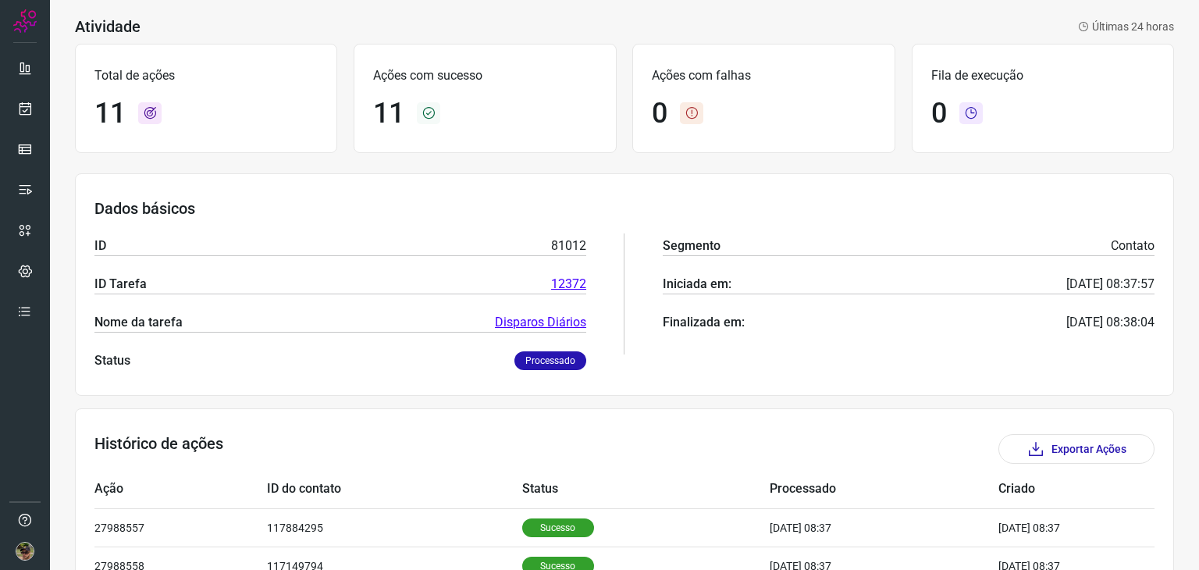
scroll to position [234, 0]
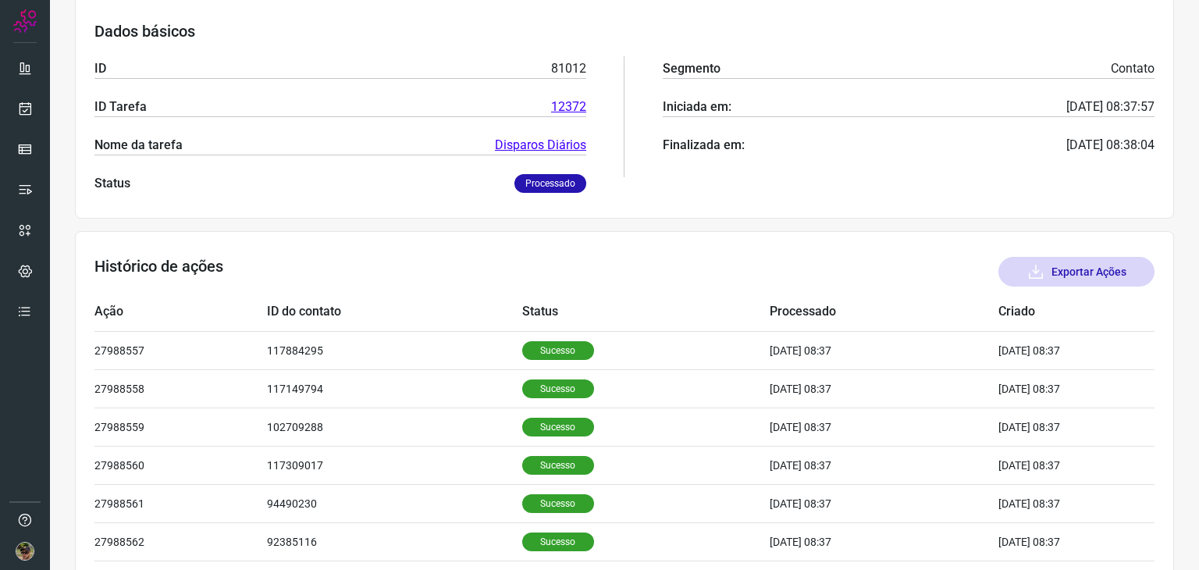
click at [1104, 257] on button "Exportar Ações" at bounding box center [1077, 272] width 156 height 30
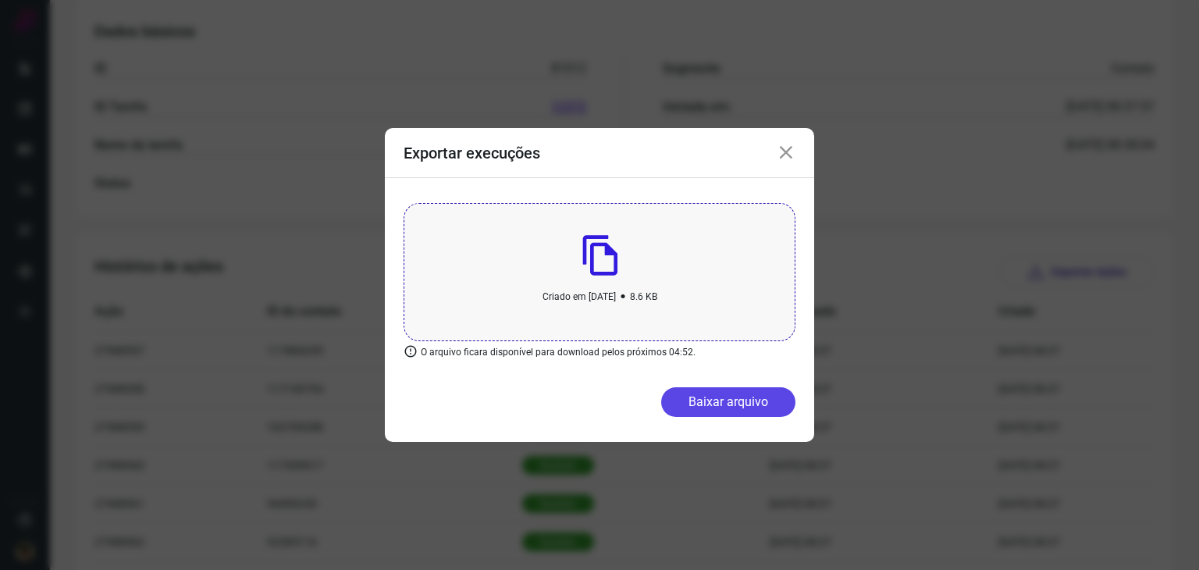
click at [706, 404] on button "Baixar arquivo" at bounding box center [728, 402] width 134 height 30
click at [785, 160] on icon at bounding box center [786, 153] width 19 height 19
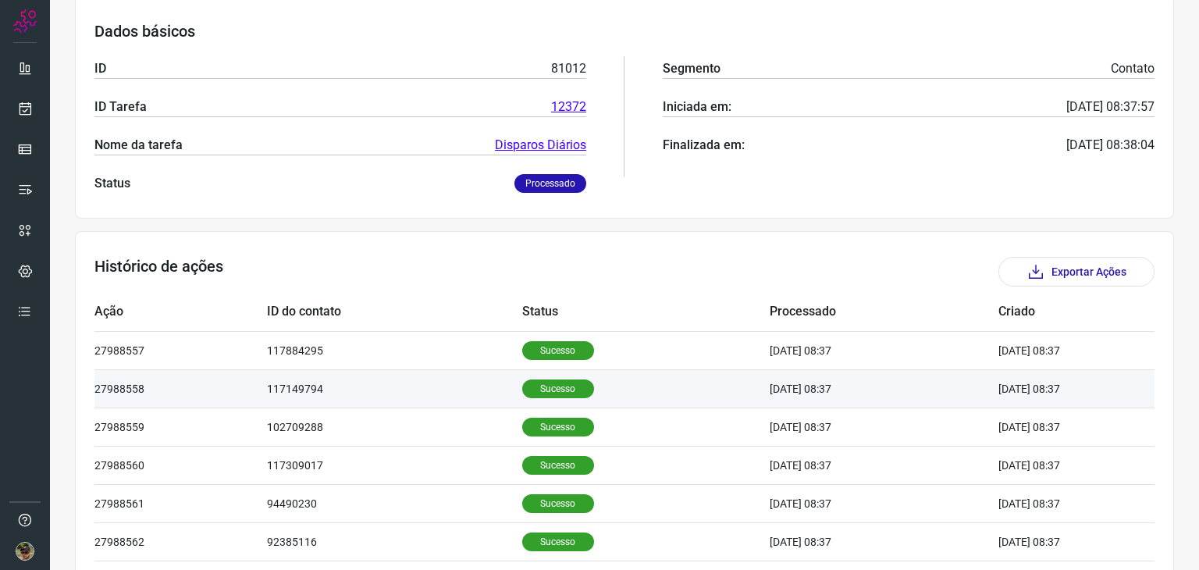
click at [462, 369] on td "117149794" at bounding box center [394, 388] width 255 height 38
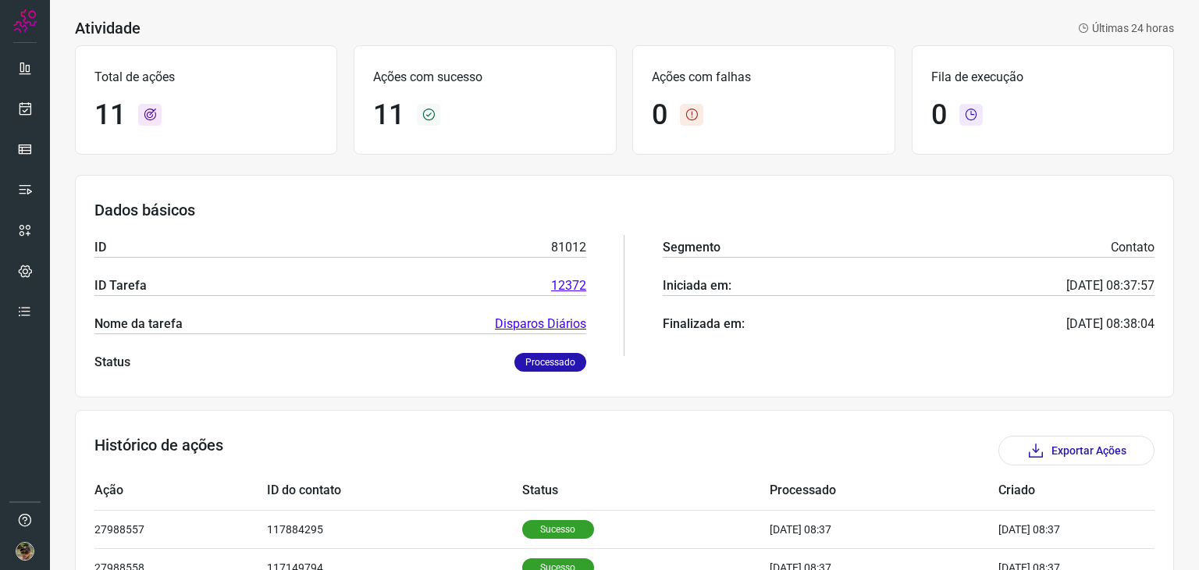
scroll to position [0, 0]
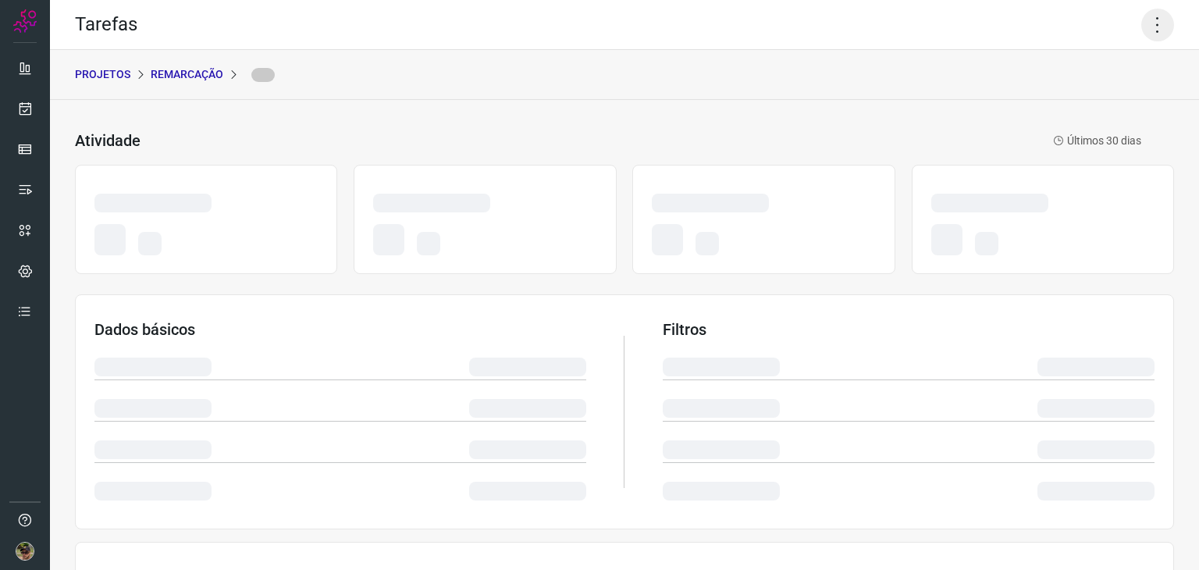
click at [1148, 17] on icon at bounding box center [1157, 25] width 33 height 33
click at [1155, 35] on icon at bounding box center [1157, 25] width 33 height 33
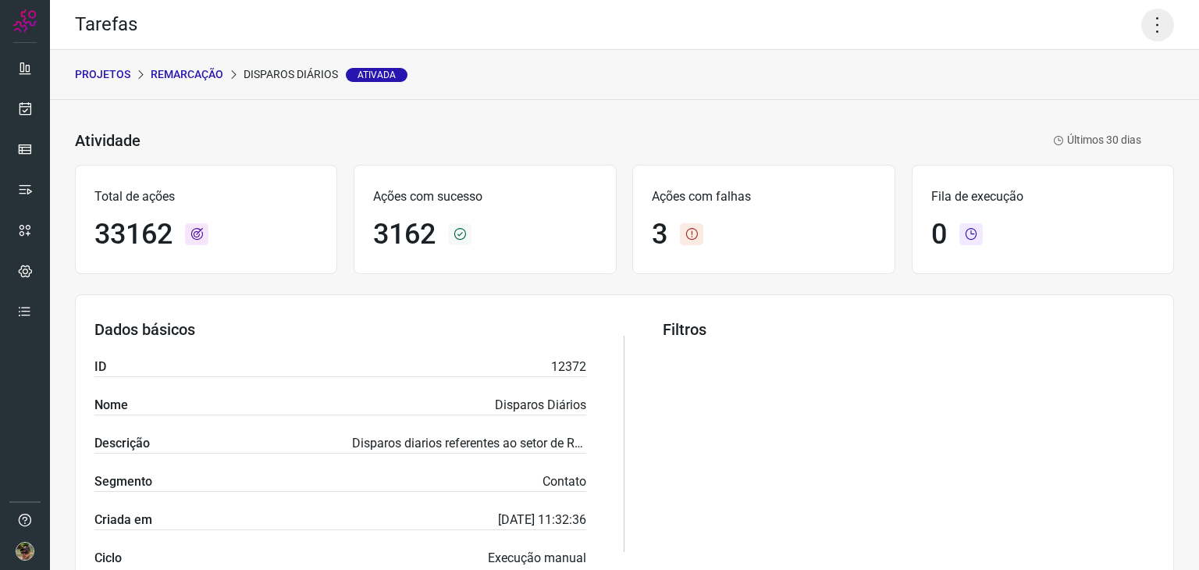
click at [1143, 33] on icon at bounding box center [1157, 25] width 33 height 33
click at [1118, 90] on li "Executar" at bounding box center [1091, 102] width 142 height 25
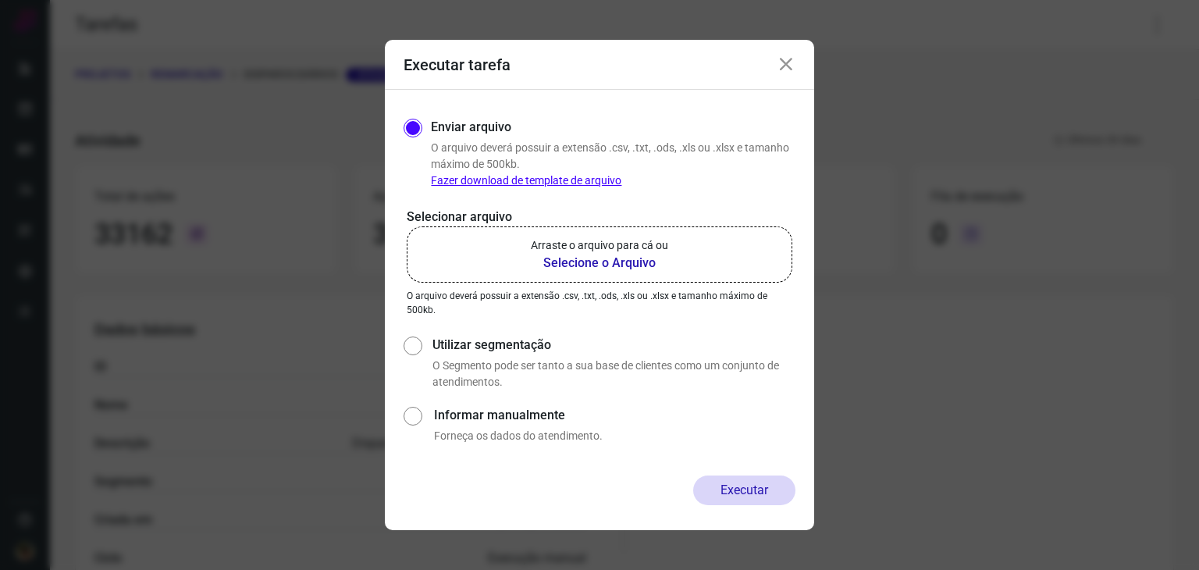
click at [661, 265] on b "Selecione o Arquivo" at bounding box center [599, 263] width 137 height 19
click at [0, 0] on input "Arraste o arquivo para cá ou Selecione o Arquivo" at bounding box center [0, 0] width 0 height 0
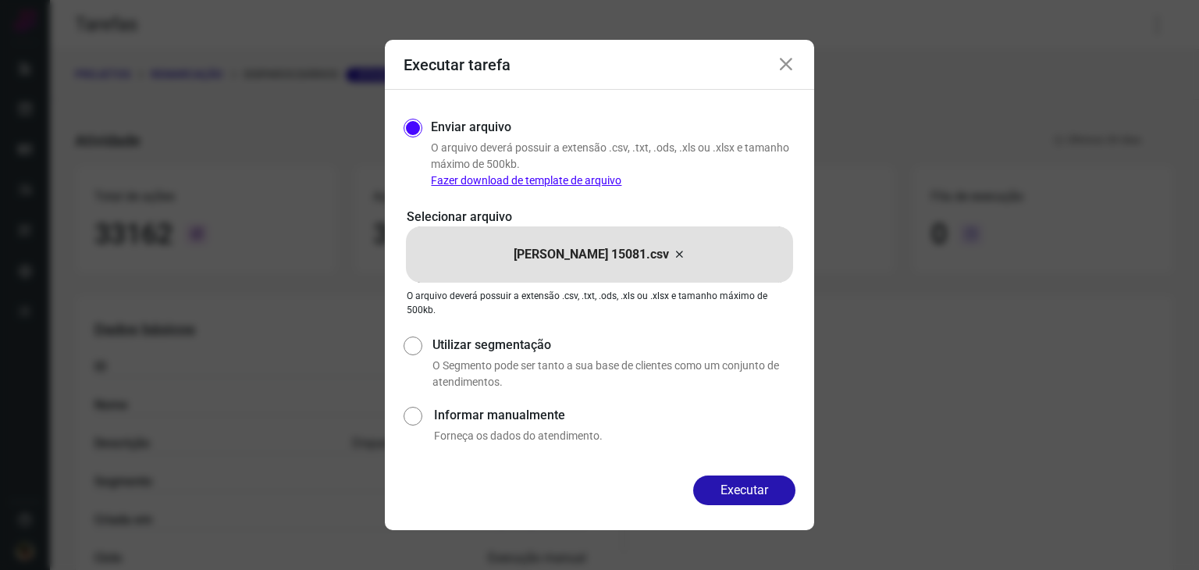
click at [717, 484] on button "Executar" at bounding box center [744, 490] width 102 height 30
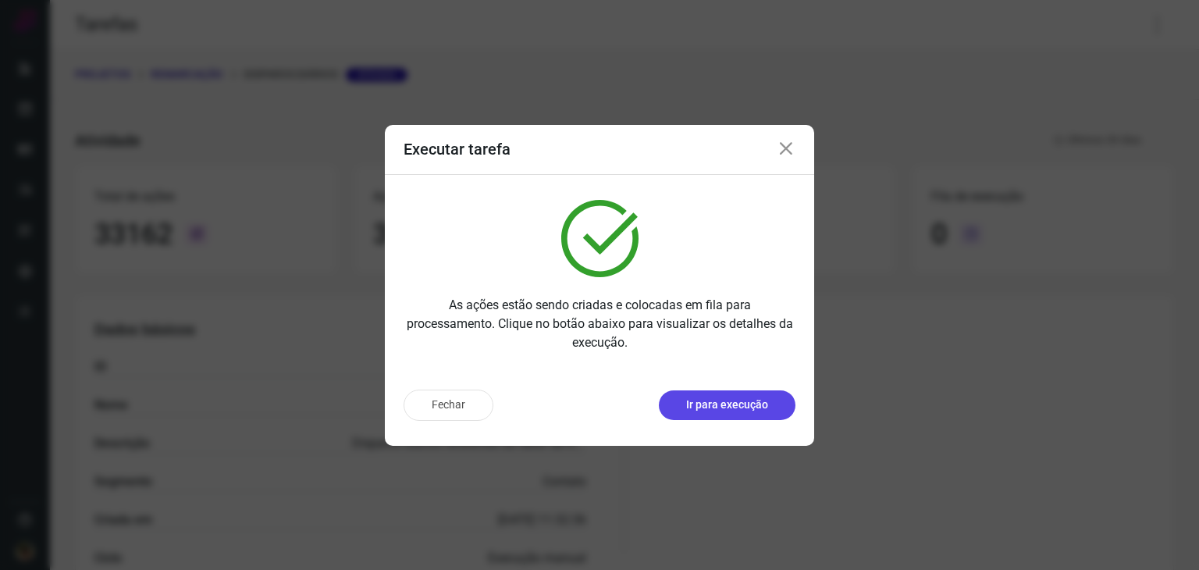
click at [744, 405] on p "Ir para execução" at bounding box center [727, 405] width 82 height 16
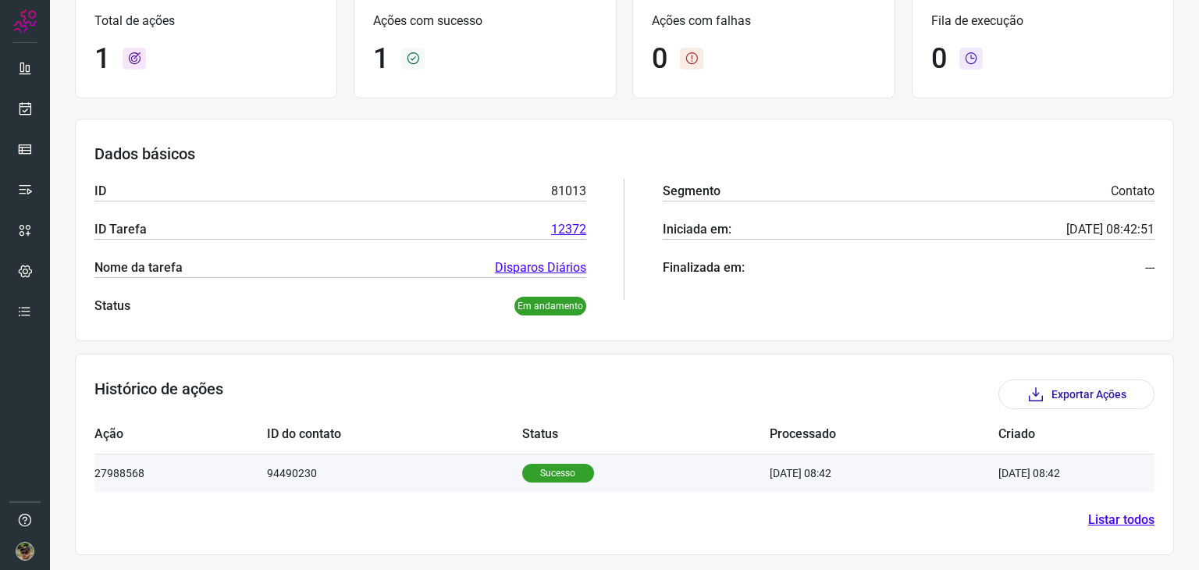
click at [522, 461] on td "Sucesso" at bounding box center [645, 473] width 247 height 38
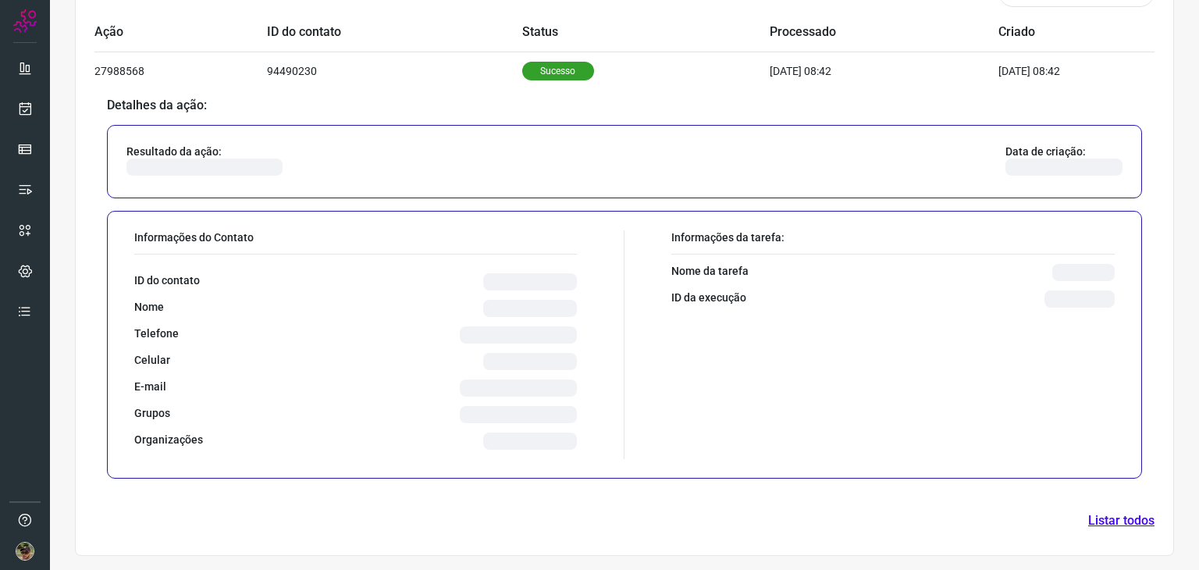
scroll to position [489, 0]
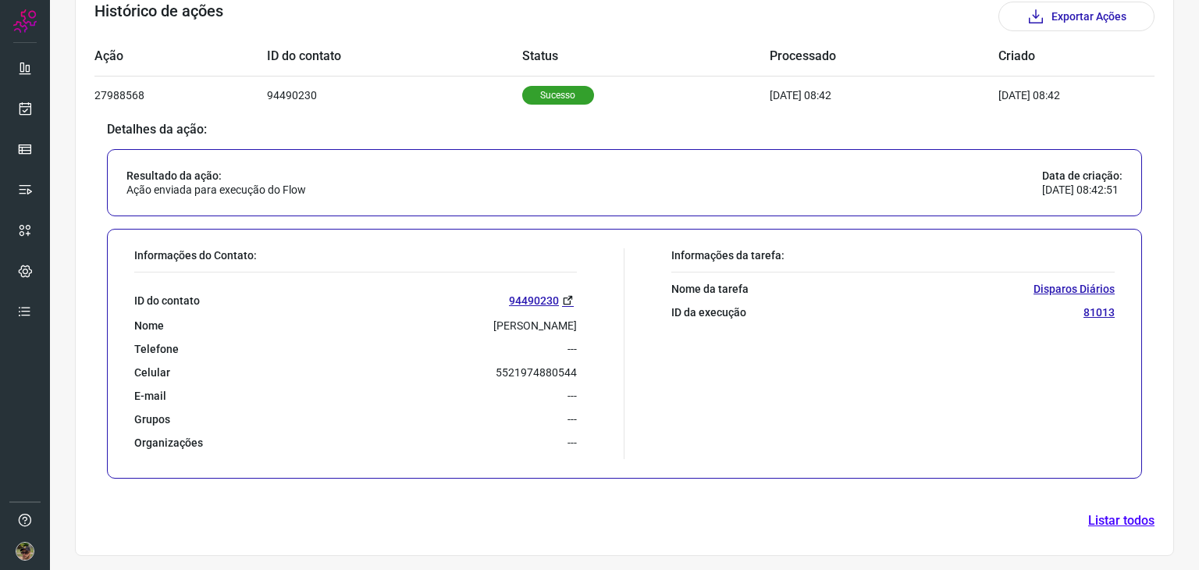
click at [508, 373] on p "5521974880544" at bounding box center [536, 372] width 81 height 14
copy p "5521974880544"
